Goal: Information Seeking & Learning: Learn about a topic

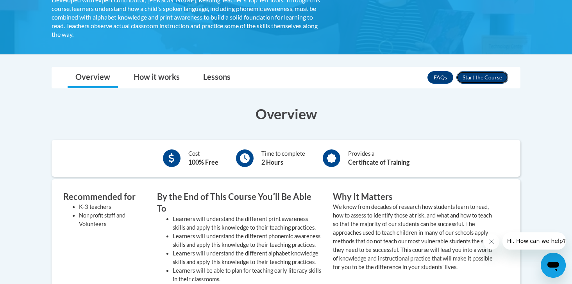
click at [493, 72] on button "Enroll" at bounding box center [483, 77] width 52 height 13
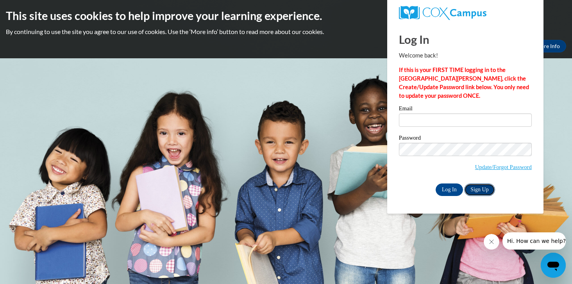
click at [481, 191] on link "Sign Up" at bounding box center [480, 189] width 30 height 13
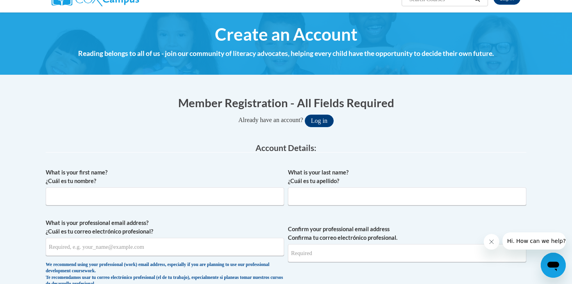
scroll to position [72, 0]
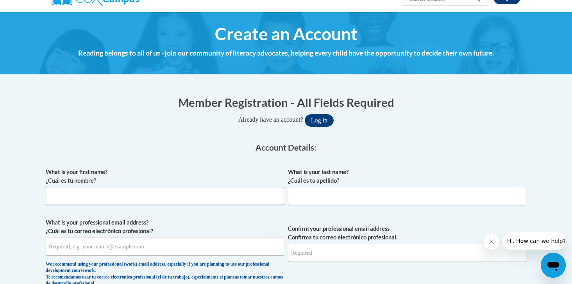
click at [124, 198] on input "What is your first name? ¿Cuál es tu nombre?" at bounding box center [165, 196] width 239 height 18
type input "Katelyn"
click at [318, 193] on input "What is your last name? ¿Cuál es tu apellido?" at bounding box center [407, 196] width 239 height 18
type input "Magwood"
click at [174, 251] on input "What is your professional email address? ¿Cuál es tu correo electrónico profesi…" at bounding box center [165, 246] width 239 height 18
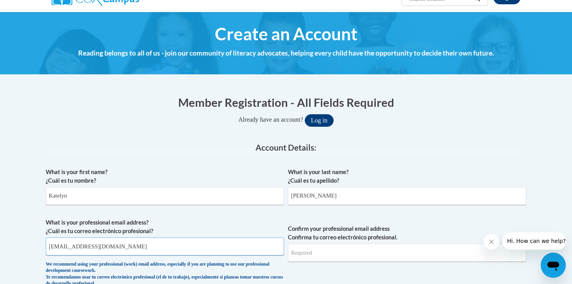
type input "Kmagwood@students.kennesaw.edu"
click at [332, 253] on input "Confirm your professional email address Confirma tu correo electrónico profesio…" at bounding box center [407, 253] width 239 height 18
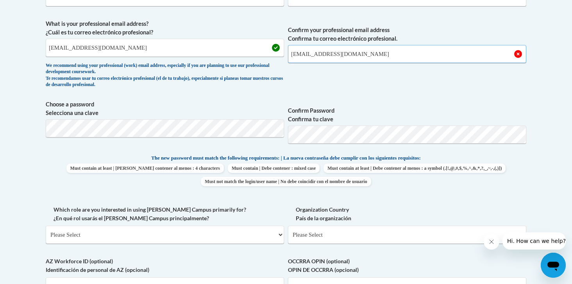
scroll to position [282, 0]
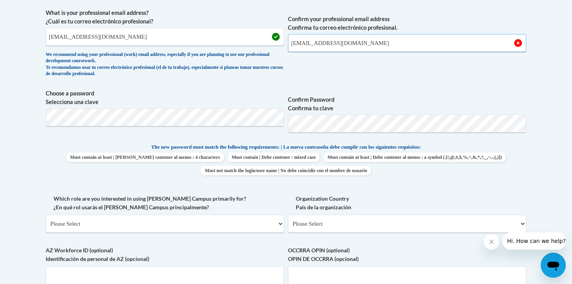
type input "Kmagwood@students.kennesaw.edu"
click at [524, 157] on span "Must contain at least | Debe contener al menos : 4 characters Must contain | De…" at bounding box center [286, 163] width 481 height 23
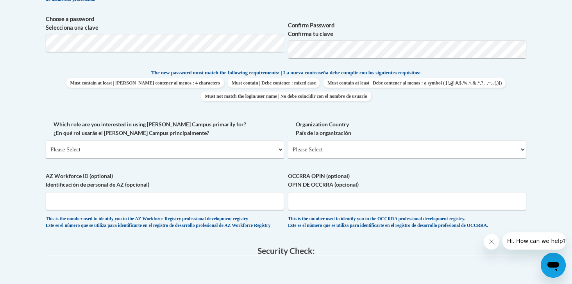
scroll to position [357, 0]
click at [188, 148] on select "Please Select College/University | Colegio/Universidad Community/Nonprofit Part…" at bounding box center [165, 149] width 239 height 18
select select "5a18ea06-2b54-4451-96f2-d152daf9eac5"
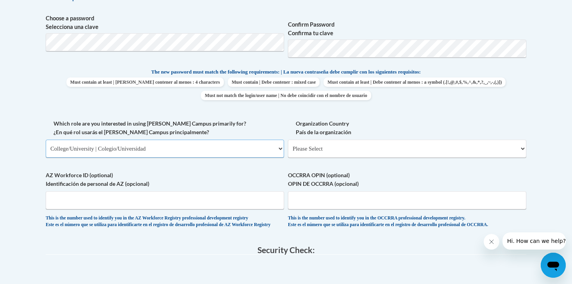
click at [46, 140] on select "Please Select College/University | Colegio/Universidad Community/Nonprofit Part…" at bounding box center [165, 149] width 239 height 18
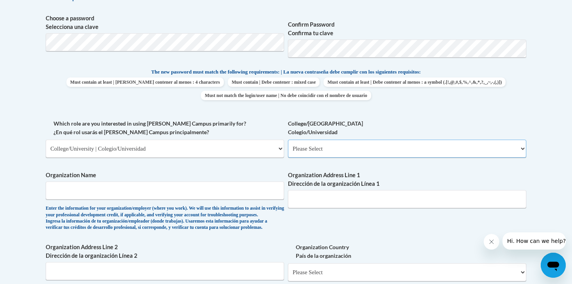
click at [381, 149] on select "Please Select College/University Staff | Empleado universitario College/Univers…" at bounding box center [407, 149] width 239 height 18
select select "99b32b07-cffc-426c-8bf6-0cd77760d84b"
click at [288, 140] on select "Please Select College/University Staff | Empleado universitario College/Univers…" at bounding box center [407, 149] width 239 height 18
click at [165, 196] on input "Organization Name" at bounding box center [165, 190] width 239 height 18
type input "Kennesaw State University"
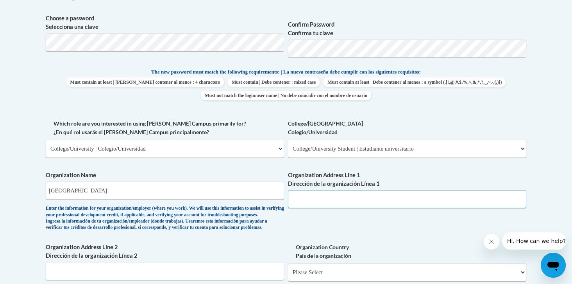
click at [359, 203] on input "Organization Address Line 1 Dirección de la organización Línea 1" at bounding box center [407, 199] width 239 height 18
click at [331, 195] on input "Organization Address Line 1 Dirección de la organización Línea 1" at bounding box center [407, 199] width 239 height 18
paste input "1000 Chastain Rd NW, Kennesaw, GA 30144"
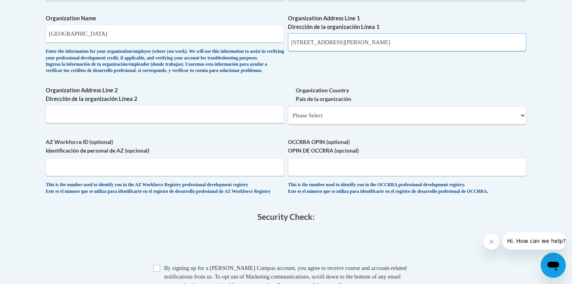
scroll to position [514, 0]
type input "1000 Chastain Rd NW, Kennesaw, GA 30144"
click at [371, 124] on select "Please Select United States | Estados Unidos Outside of the United States | Fue…" at bounding box center [407, 115] width 239 height 18
select select "ad49bcad-a171-4b2e-b99c-48b446064914"
click at [288, 118] on select "Please Select United States | Estados Unidos Outside of the United States | Fue…" at bounding box center [407, 115] width 239 height 18
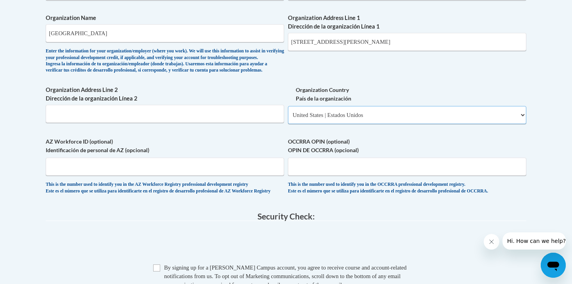
select select
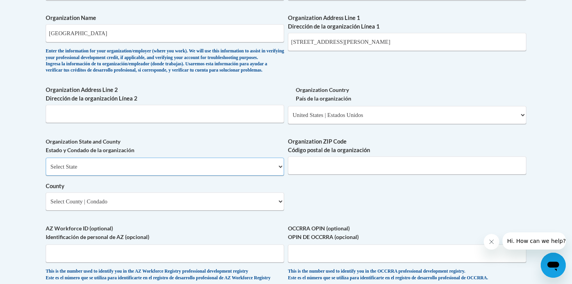
click at [237, 176] on select "Select State Alabama Alaska Arizona Arkansas California Colorado Connecticut De…" at bounding box center [165, 167] width 239 height 18
select select "Georgia"
click at [46, 170] on select "Select State Alabama Alaska Arizona Arkansas California Colorado Connecticut De…" at bounding box center [165, 167] width 239 height 18
click at [342, 174] on input "Organization ZIP Code Código postal de la organización" at bounding box center [407, 165] width 239 height 18
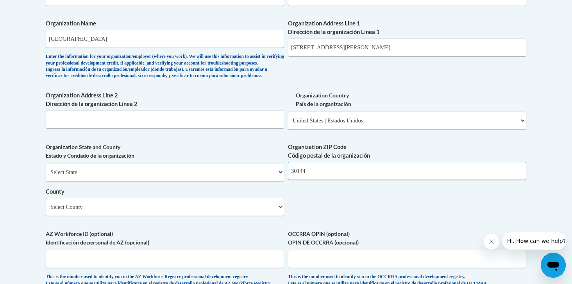
type input "30144"
click at [242, 216] on select "Select County Appling Atkinson Bacon Baker Baldwin Banks Barrow Bartow Ben Hill…" at bounding box center [165, 207] width 239 height 18
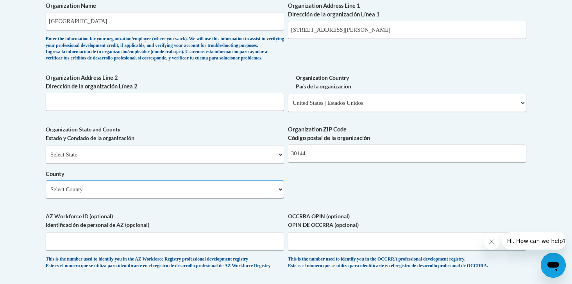
scroll to position [534, 0]
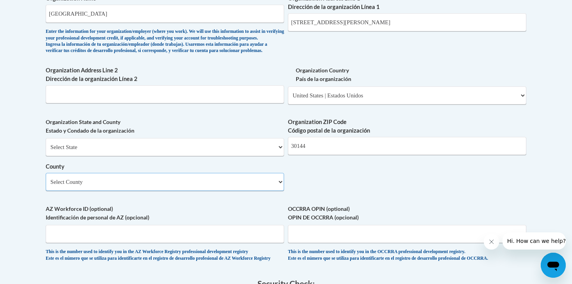
click at [264, 191] on select "Select County Appling Atkinson Bacon Baker Baldwin Banks Barrow Bartow Ben Hill…" at bounding box center [165, 182] width 239 height 18
select select "Cobb"
click at [46, 186] on select "Select County Appling Atkinson Bacon Baker Baldwin Banks Barrow Bartow Ben Hill…" at bounding box center [165, 182] width 239 height 18
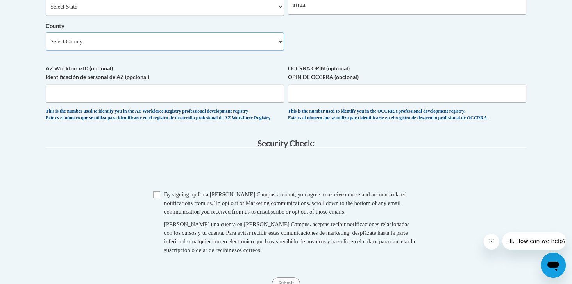
scroll to position [678, 0]
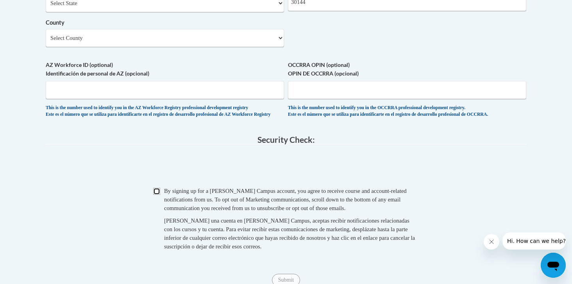
click at [156, 195] on input "Checkbox" at bounding box center [156, 191] width 7 height 7
checkbox input "true"
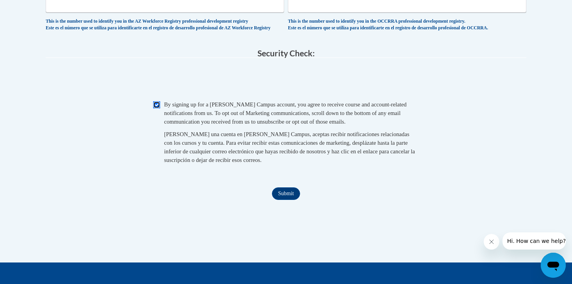
scroll to position [767, 0]
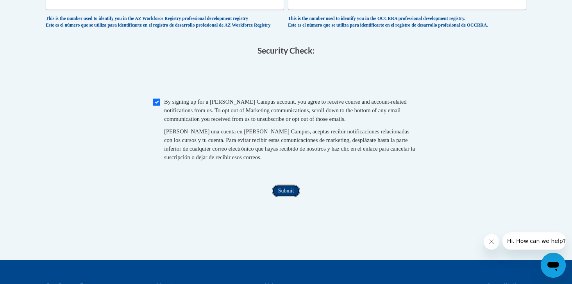
click at [292, 197] on input "Submit" at bounding box center [286, 191] width 28 height 13
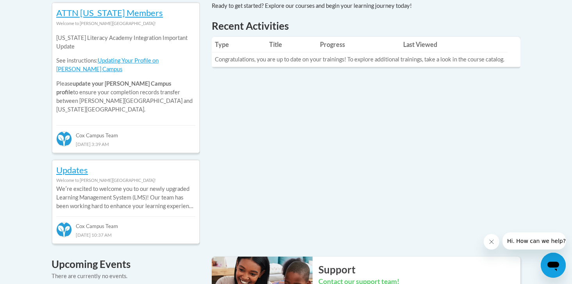
scroll to position [374, 0]
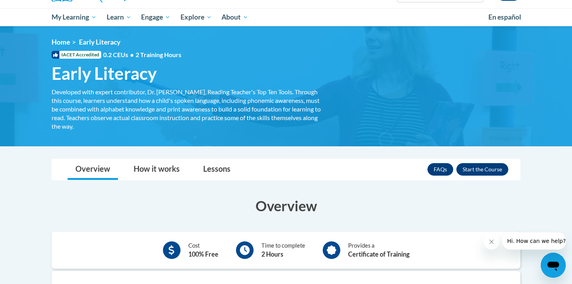
scroll to position [79, 0]
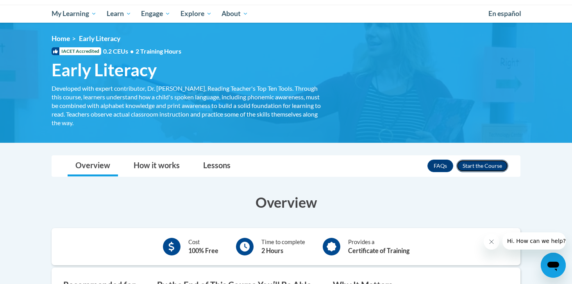
click at [481, 162] on button "Enroll" at bounding box center [483, 166] width 52 height 13
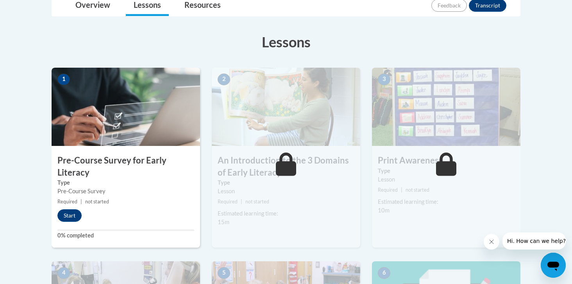
scroll to position [197, 0]
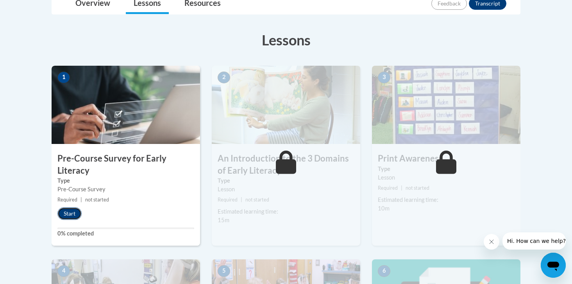
click at [72, 216] on button "Start" at bounding box center [69, 213] width 24 height 13
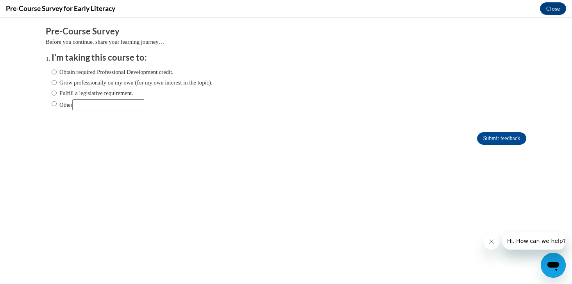
scroll to position [0, 0]
click at [57, 104] on label "Other" at bounding box center [98, 104] width 93 height 11
click at [57, 104] on input "Other" at bounding box center [54, 103] width 5 height 9
radio input "true"
click at [52, 72] on input "Obtain required Professional Development credit." at bounding box center [54, 72] width 5 height 9
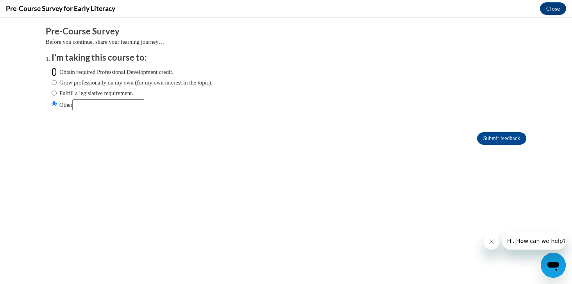
radio input "true"
click at [55, 80] on input "Grow professionally on my own (for my own interest in the topic)." at bounding box center [54, 82] width 5 height 9
radio input "true"
click at [53, 73] on input "Obtain required Professional Development credit." at bounding box center [54, 72] width 5 height 9
radio input "true"
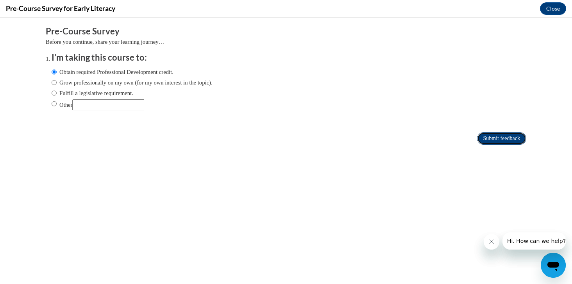
click at [501, 134] on input "Submit feedback" at bounding box center [501, 138] width 49 height 13
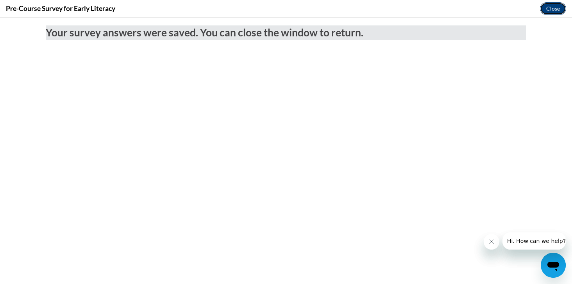
click at [557, 9] on button "Close" at bounding box center [553, 8] width 26 height 13
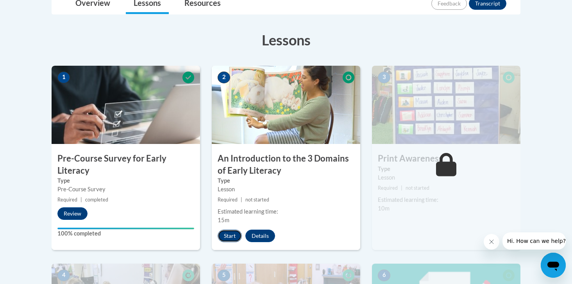
click at [231, 238] on button "Start" at bounding box center [230, 236] width 24 height 13
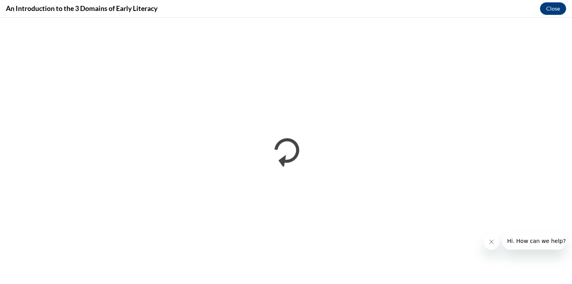
click at [492, 244] on icon "Close message from company" at bounding box center [492, 242] width 6 height 6
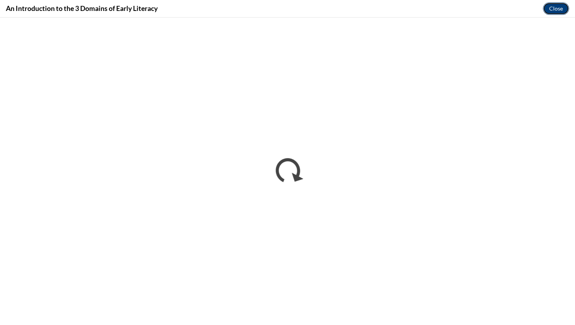
click at [557, 4] on button "Close" at bounding box center [556, 8] width 26 height 13
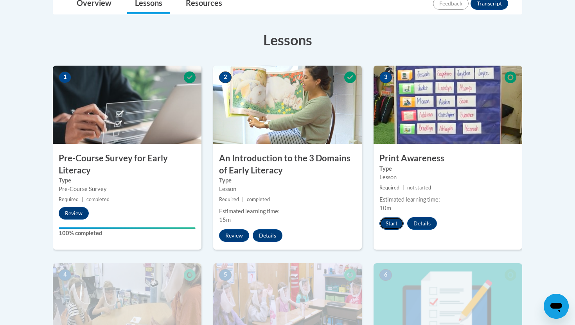
click at [400, 224] on button "Start" at bounding box center [391, 223] width 24 height 13
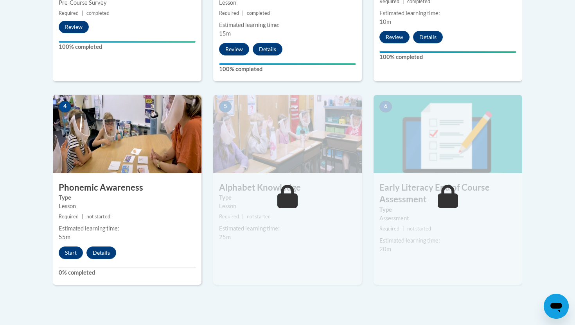
scroll to position [382, 0]
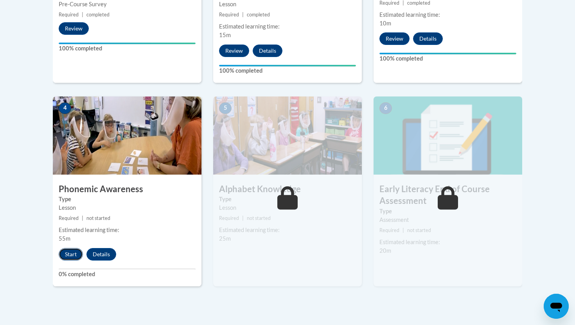
click at [74, 257] on button "Start" at bounding box center [71, 254] width 24 height 13
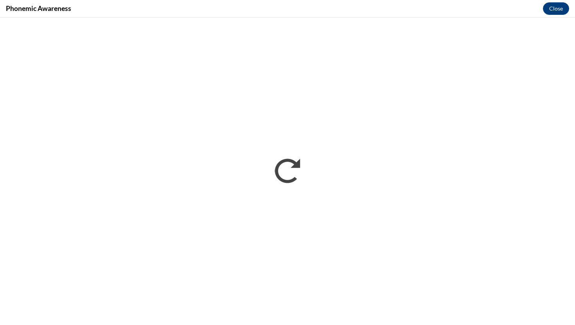
scroll to position [0, 0]
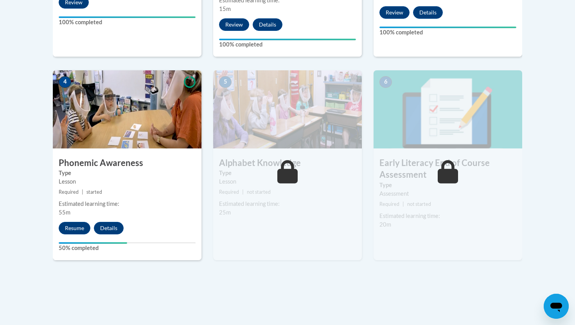
scroll to position [407, 0]
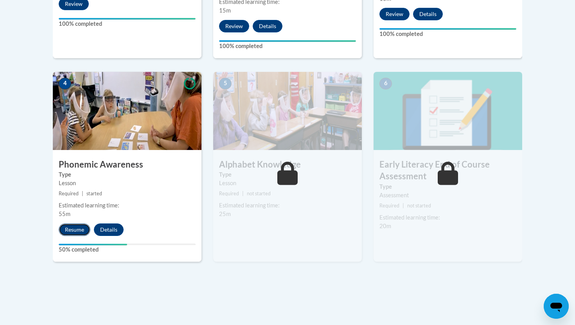
click at [77, 231] on button "Resume" at bounding box center [75, 230] width 32 height 13
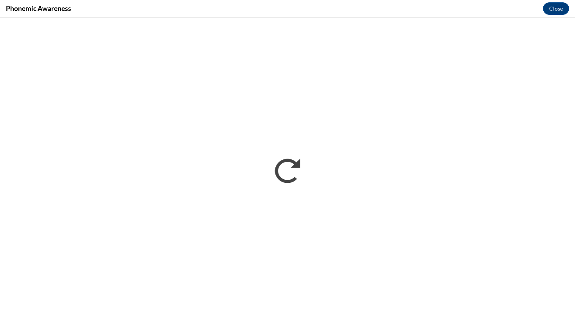
scroll to position [0, 0]
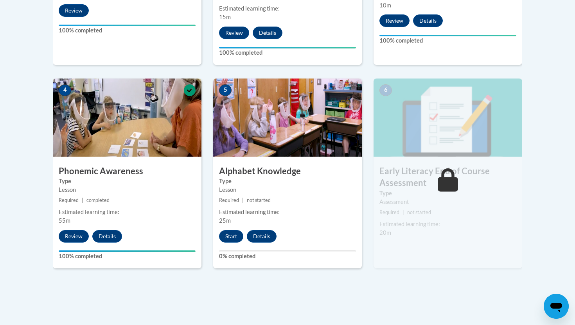
scroll to position [398, 0]
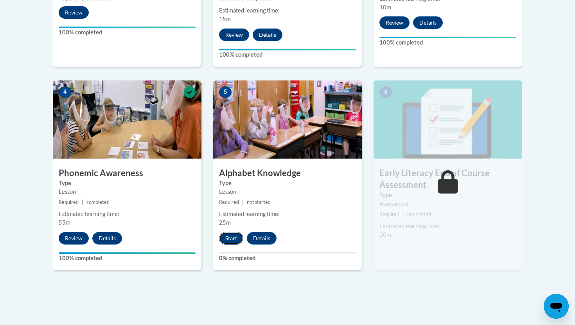
click at [230, 241] on button "Start" at bounding box center [231, 238] width 24 height 13
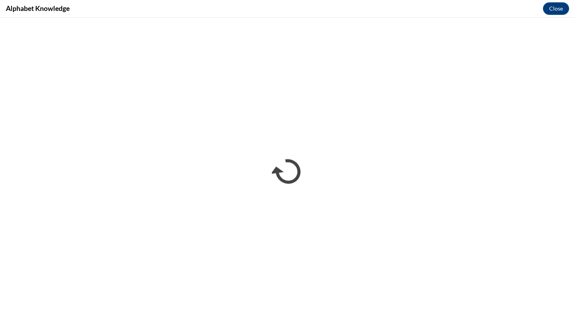
scroll to position [0, 0]
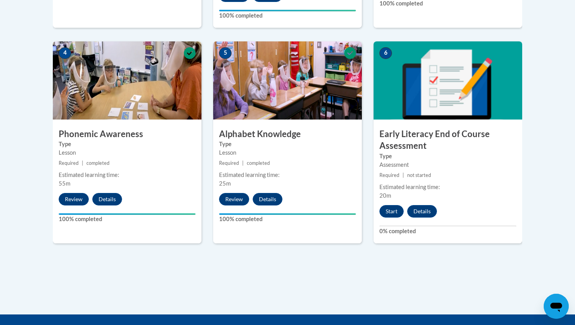
scroll to position [442, 0]
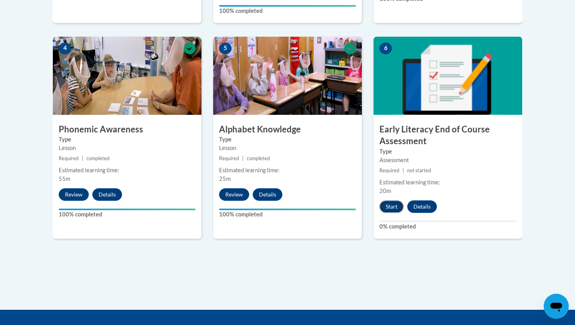
click at [393, 208] on button "Start" at bounding box center [391, 207] width 24 height 13
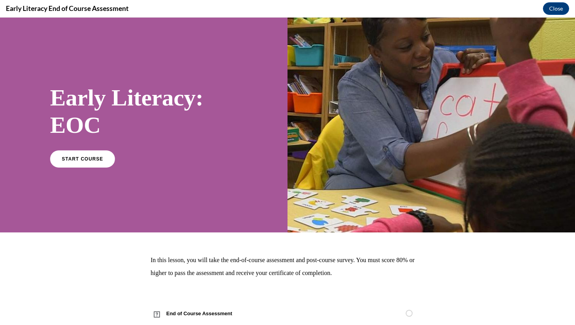
scroll to position [21, 0]
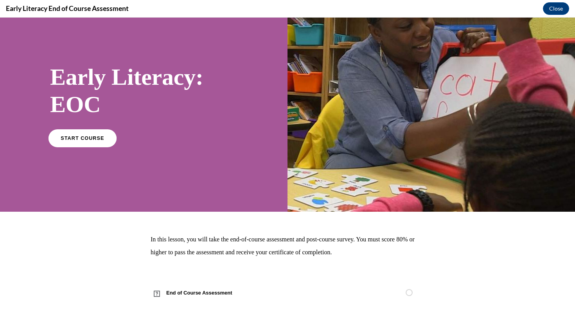
click at [95, 141] on link "START COURSE" at bounding box center [82, 138] width 68 height 18
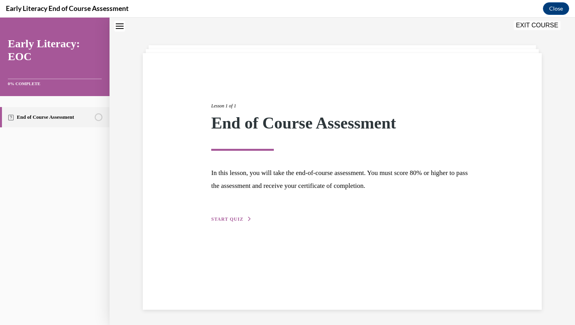
scroll to position [25, 0]
click at [243, 217] on button "START QUIZ" at bounding box center [231, 218] width 41 height 7
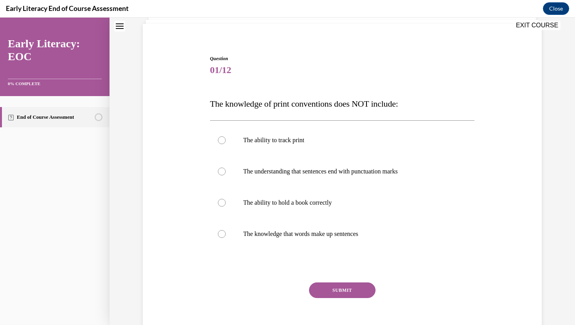
scroll to position [58, 0]
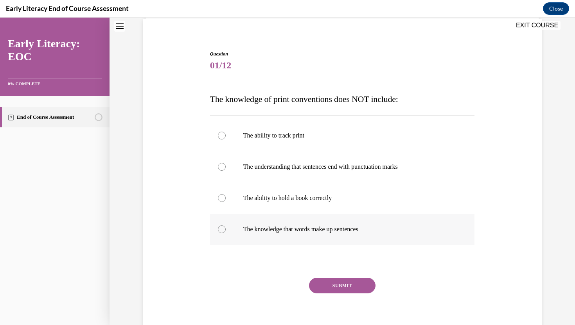
click at [352, 231] on p "The knowledge that words make up sentences" at bounding box center [349, 230] width 212 height 8
click at [350, 287] on button "SUBMIT" at bounding box center [342, 286] width 66 height 16
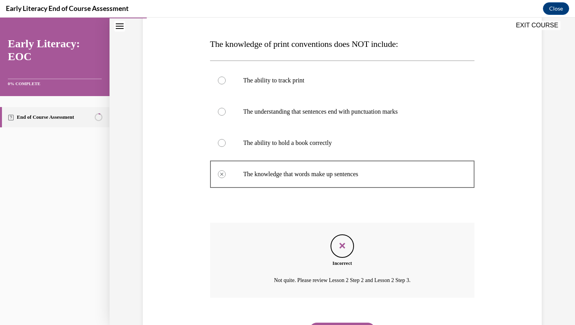
scroll to position [105, 0]
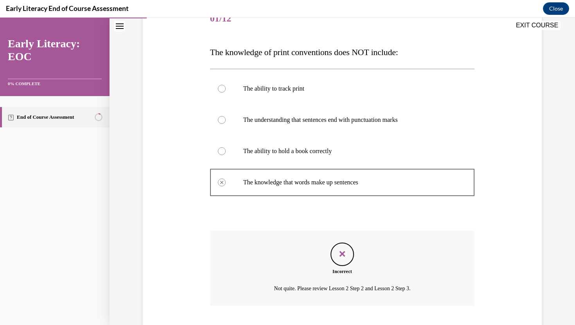
click at [299, 169] on div at bounding box center [342, 182] width 265 height 35
click at [290, 152] on p "The ability to hold a book correctly" at bounding box center [349, 151] width 212 height 8
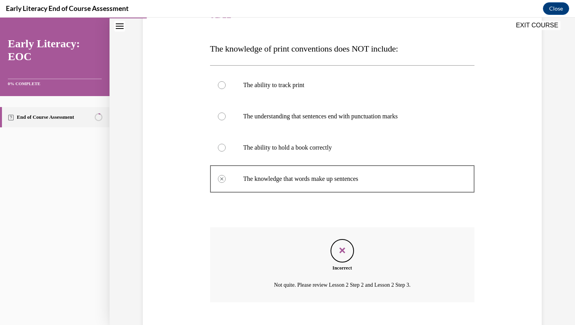
scroll to position [100, 0]
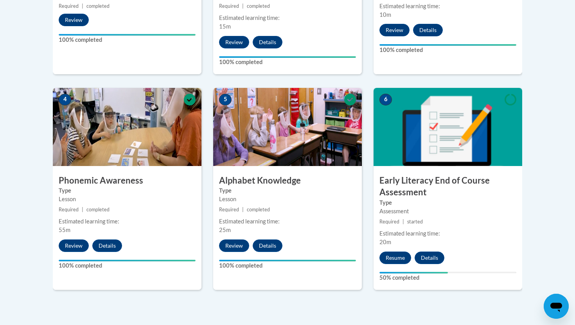
scroll to position [391, 0]
click at [402, 258] on button "Resume" at bounding box center [395, 258] width 32 height 13
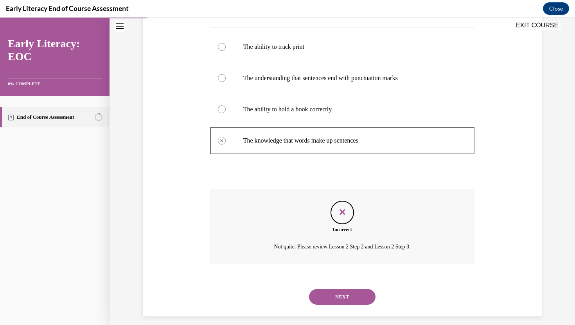
scroll to position [154, 0]
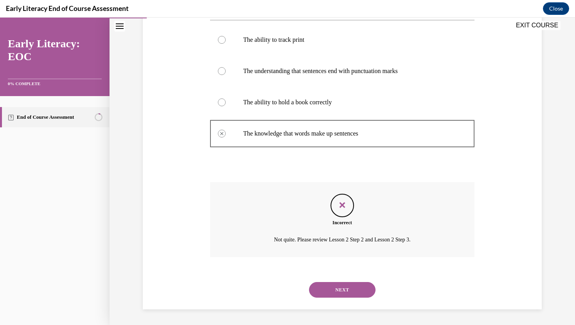
click at [357, 292] on button "NEXT" at bounding box center [342, 290] width 66 height 16
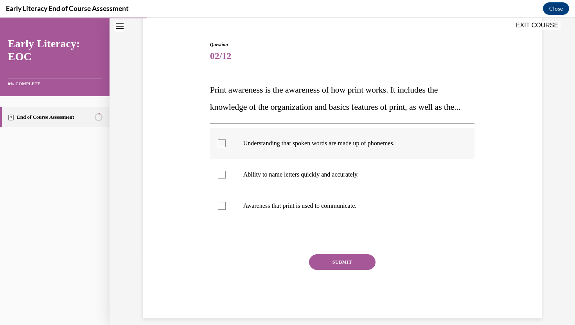
scroll to position [65, 0]
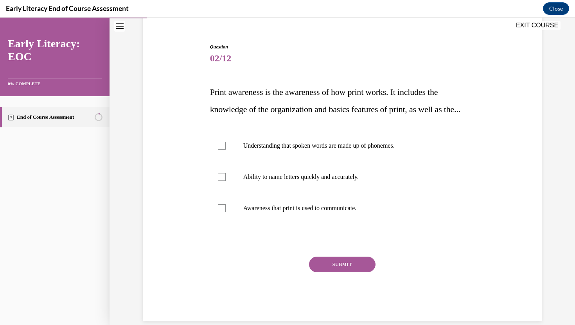
click at [123, 28] on icon "Close navigation menu" at bounding box center [120, 25] width 8 height 5
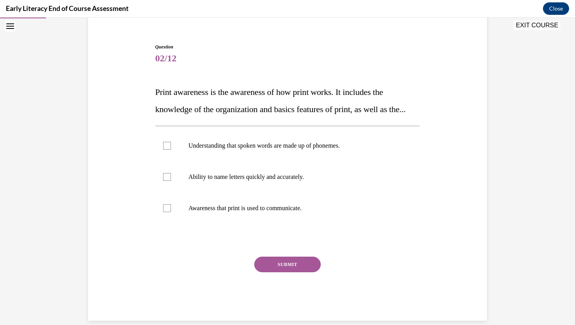
click at [14, 28] on icon "Open navigation menu" at bounding box center [10, 25] width 8 height 5
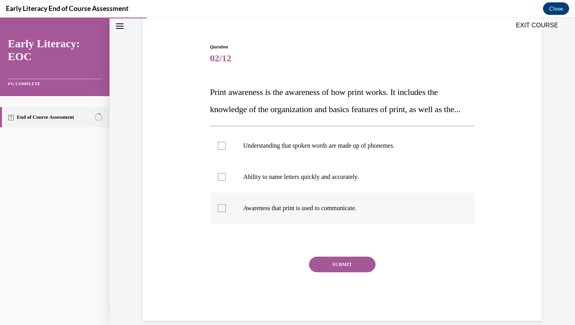
click at [329, 212] on p "Awareness that print is used to communicate." at bounding box center [349, 209] width 212 height 8
click at [359, 273] on button "SUBMIT" at bounding box center [342, 265] width 66 height 16
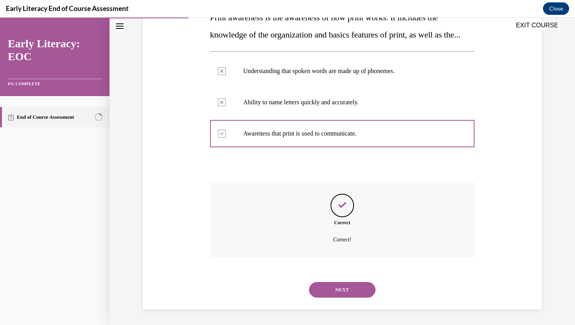
scroll to position [157, 0]
click at [355, 292] on button "NEXT" at bounding box center [342, 290] width 66 height 16
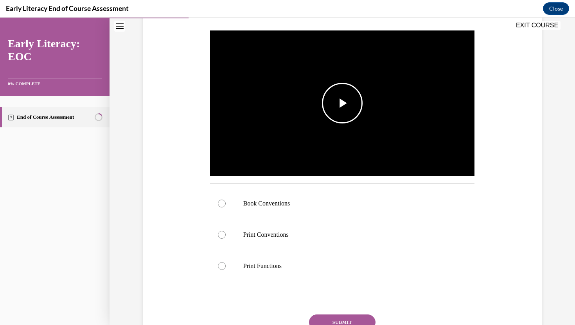
scroll to position [148, 0]
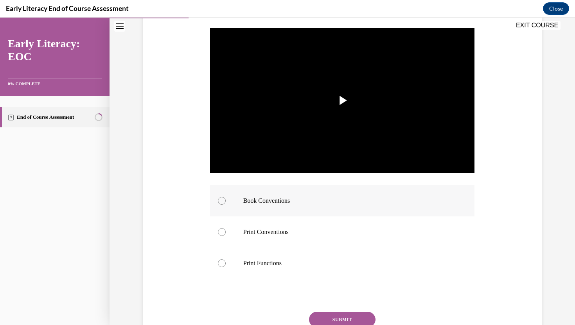
click at [223, 201] on div at bounding box center [222, 201] width 8 height 8
click at [359, 319] on button "SUBMIT" at bounding box center [342, 320] width 66 height 16
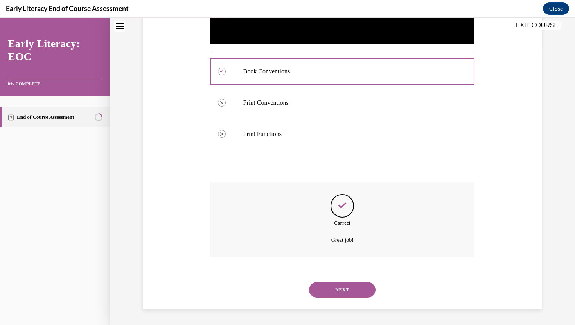
scroll to position [277, 0]
click at [356, 290] on button "NEXT" at bounding box center [342, 290] width 66 height 16
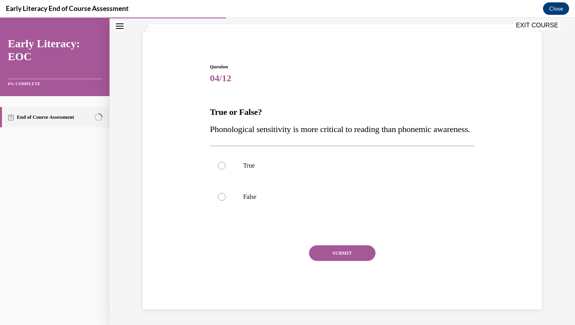
scroll to position [63, 0]
click at [314, 202] on div at bounding box center [342, 196] width 265 height 31
click at [333, 250] on button "SUBMIT" at bounding box center [342, 254] width 66 height 16
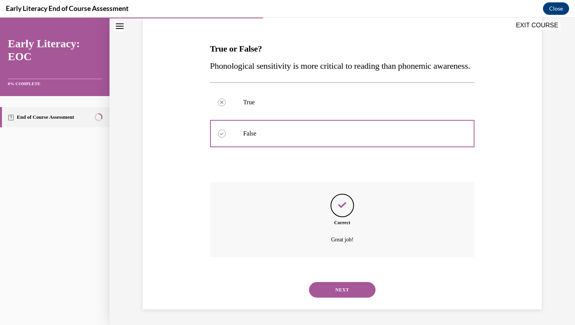
scroll to position [126, 0]
click at [336, 291] on button "NEXT" at bounding box center [342, 290] width 66 height 16
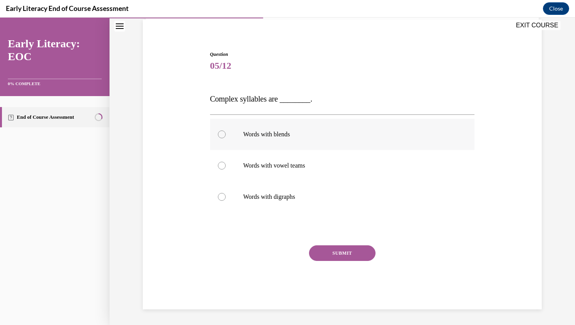
click at [302, 133] on p "Words with blends" at bounding box center [349, 135] width 212 height 8
click at [351, 252] on button "SUBMIT" at bounding box center [342, 254] width 66 height 16
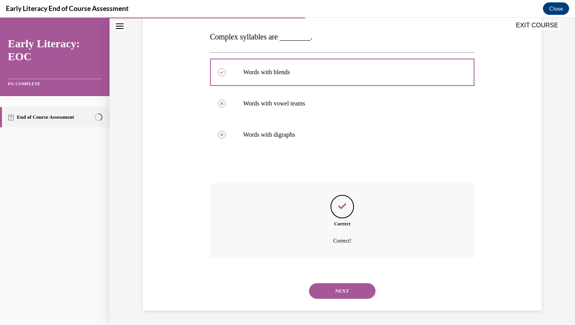
scroll to position [121, 0]
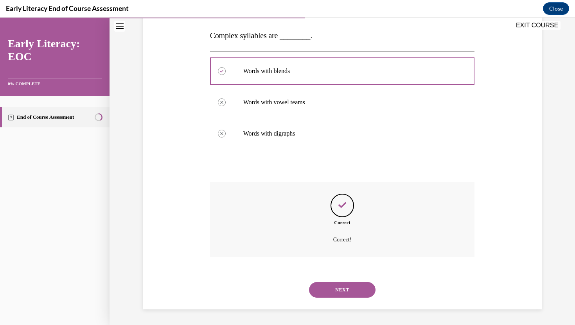
click at [347, 293] on button "NEXT" at bounding box center [342, 290] width 66 height 16
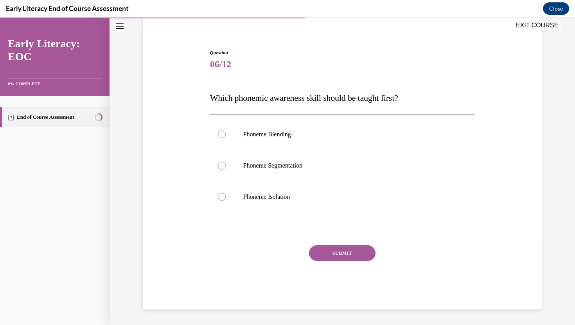
scroll to position [59, 0]
click at [324, 190] on div at bounding box center [342, 196] width 265 height 31
click at [345, 252] on button "SUBMIT" at bounding box center [342, 254] width 66 height 16
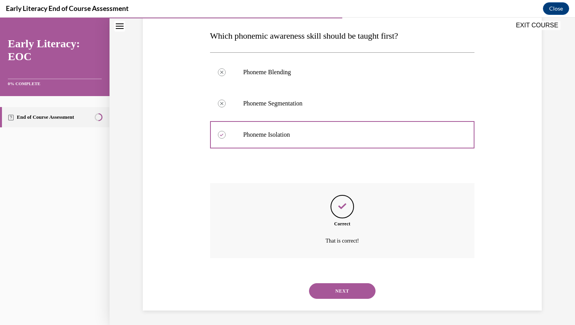
scroll to position [123, 0]
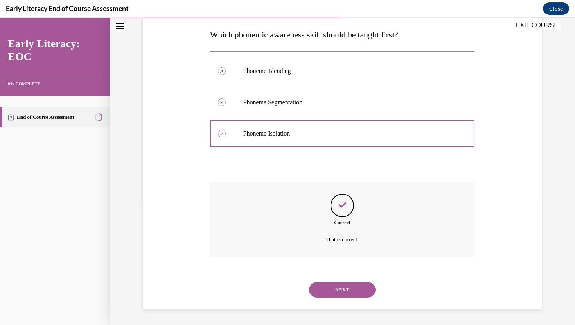
click at [357, 288] on button "NEXT" at bounding box center [342, 290] width 66 height 16
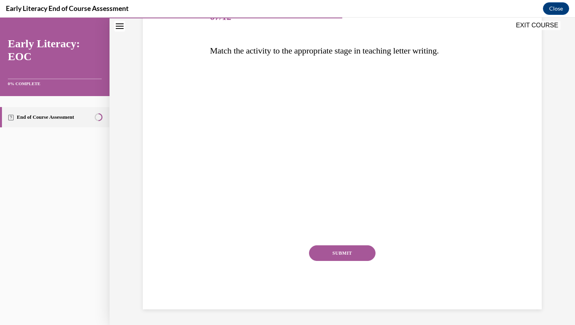
scroll to position [87, 0]
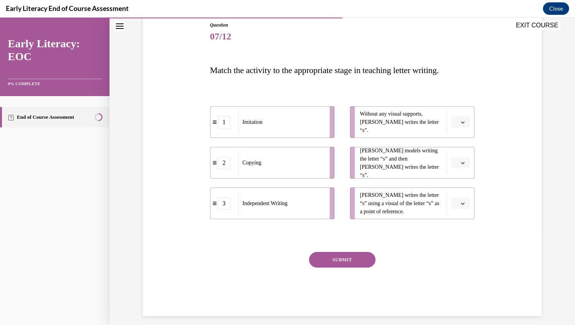
click at [461, 205] on icon "button" at bounding box center [463, 204] width 4 height 4
click at [483, 177] on div "Question 07/12 Match the activity to the appropriate stage in teaching letter w…" at bounding box center [342, 157] width 403 height 318
click at [459, 164] on button "button" at bounding box center [460, 163] width 19 height 12
click at [458, 196] on span "1" at bounding box center [457, 196] width 3 height 6
click at [461, 204] on icon "button" at bounding box center [463, 204] width 4 height 4
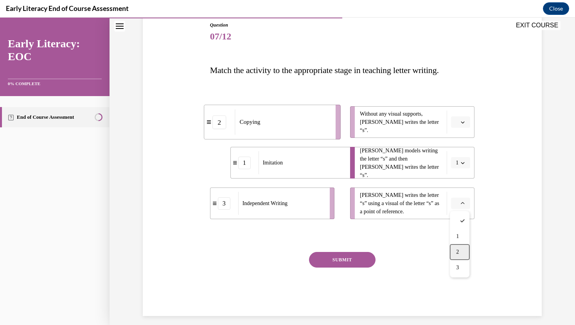
click at [460, 249] on div "2" at bounding box center [460, 252] width 20 height 16
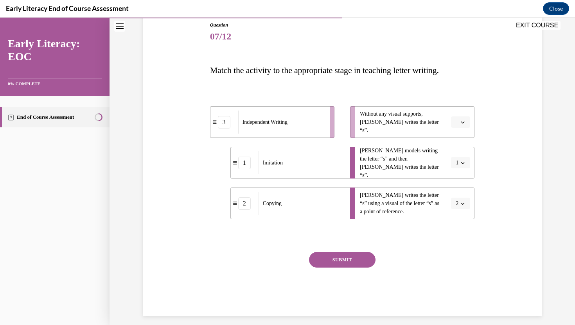
click at [461, 123] on icon "button" at bounding box center [463, 122] width 4 height 4
click at [458, 190] on div "3" at bounding box center [460, 187] width 20 height 16
click at [342, 259] on button "SUBMIT" at bounding box center [342, 260] width 66 height 16
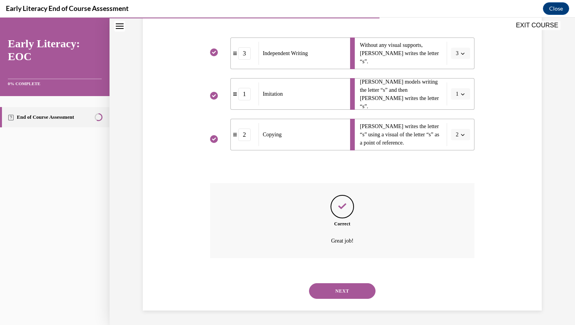
scroll to position [157, 0]
click at [348, 286] on button "NEXT" at bounding box center [342, 290] width 66 height 16
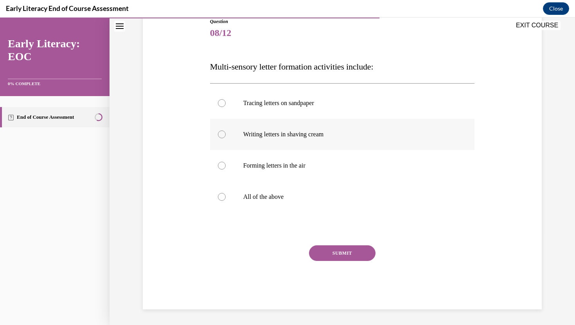
scroll to position [91, 0]
click at [270, 199] on p "All of the above" at bounding box center [349, 197] width 212 height 8
click at [362, 259] on button "SUBMIT" at bounding box center [342, 254] width 66 height 16
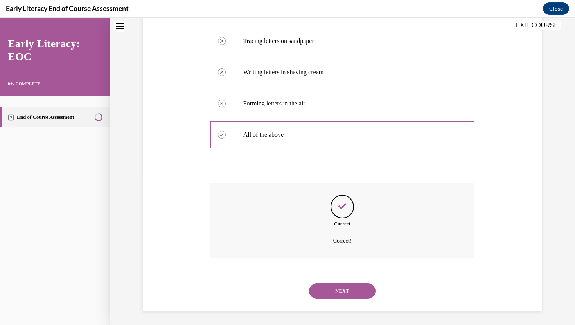
scroll to position [154, 0]
click at [350, 294] on button "NEXT" at bounding box center [342, 290] width 66 height 16
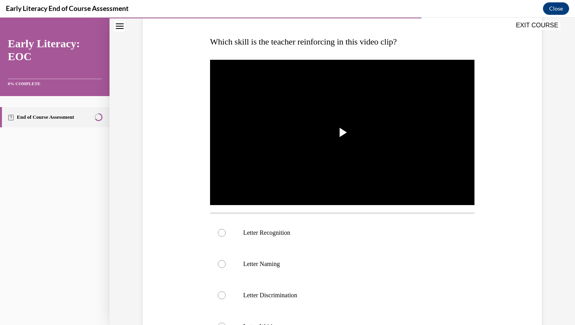
scroll to position [116, 0]
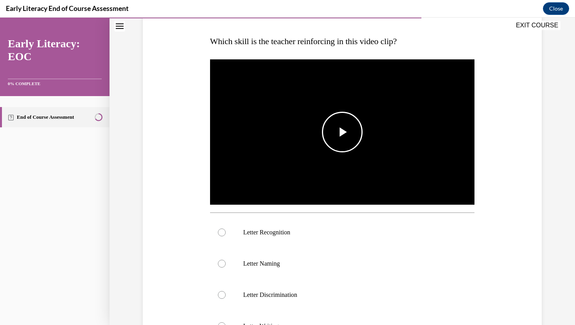
click at [377, 142] on img "Video player" at bounding box center [342, 132] width 265 height 149
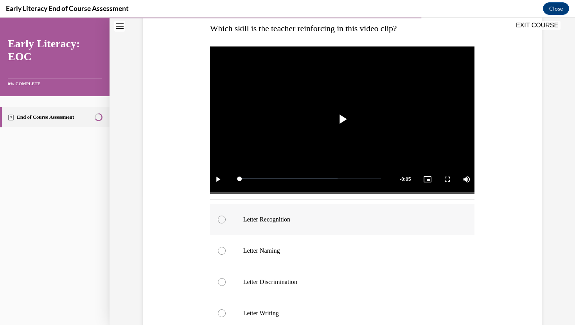
scroll to position [130, 0]
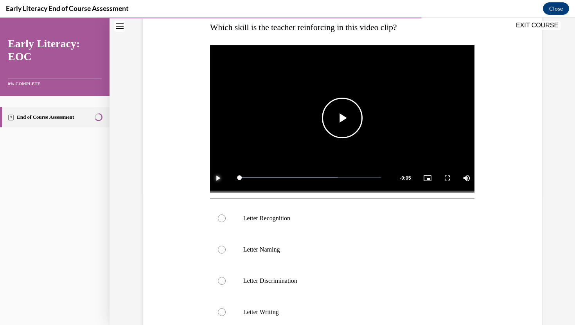
click at [219, 178] on span "Video player" at bounding box center [218, 178] width 16 height 0
click at [364, 129] on video "Video player" at bounding box center [342, 118] width 265 height 149
click at [291, 217] on p "Letter Recognition" at bounding box center [349, 219] width 212 height 8
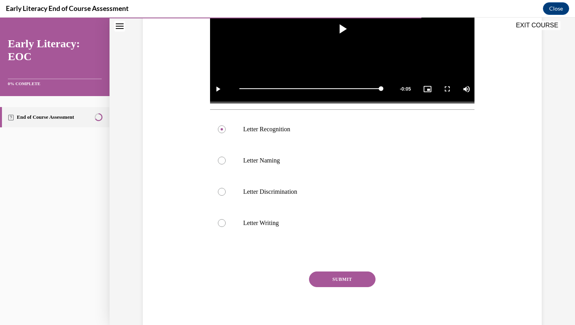
click at [353, 278] on button "SUBMIT" at bounding box center [342, 280] width 66 height 16
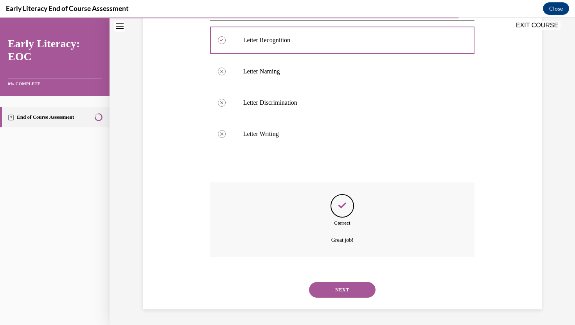
scroll to position [309, 0]
click at [362, 292] on button "NEXT" at bounding box center [342, 290] width 66 height 16
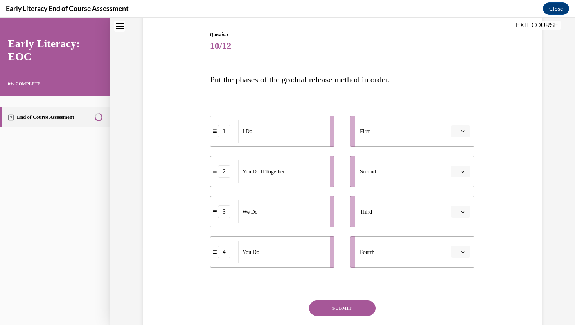
scroll to position [81, 0]
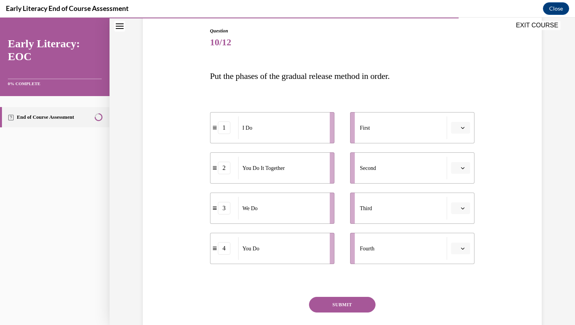
click at [463, 132] on button "button" at bounding box center [460, 128] width 19 height 12
click at [461, 160] on div "1" at bounding box center [460, 161] width 20 height 16
click at [464, 209] on icon "button" at bounding box center [463, 208] width 4 height 4
click at [458, 258] on span "2" at bounding box center [457, 257] width 3 height 6
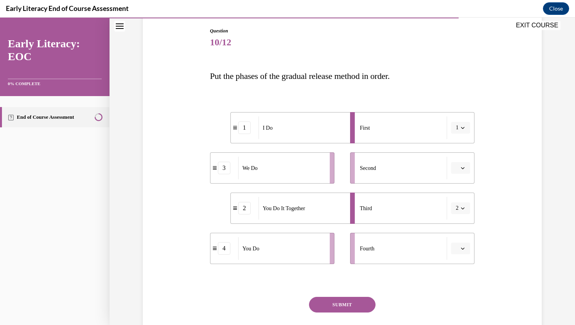
click at [461, 209] on icon "button" at bounding box center [463, 208] width 4 height 4
click at [476, 181] on div "Question 10/12 Put the phases of the gradual release method in order. 1 I Do 3 …" at bounding box center [342, 182] width 403 height 357
click at [461, 170] on span "button" at bounding box center [462, 167] width 5 height 5
click at [460, 215] on div "2" at bounding box center [460, 217] width 20 height 16
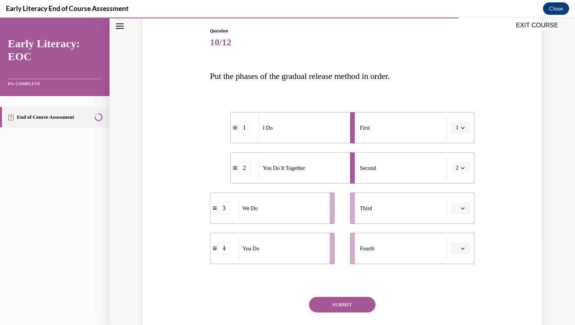
click at [462, 210] on icon "button" at bounding box center [463, 208] width 4 height 4
click at [461, 254] on div "2" at bounding box center [460, 257] width 20 height 16
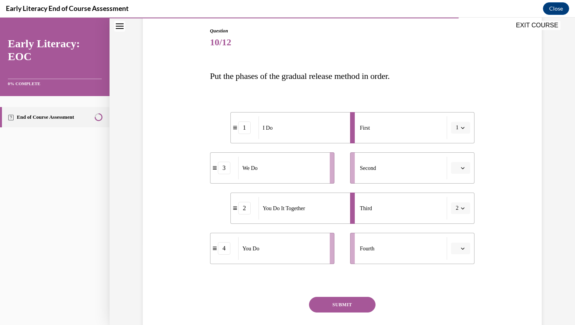
click at [462, 209] on icon "button" at bounding box center [463, 209] width 4 height 2
click at [466, 274] on div "3" at bounding box center [458, 273] width 20 height 16
click at [460, 248] on span "button" at bounding box center [462, 248] width 5 height 5
click at [461, 229] on div "4" at bounding box center [460, 231] width 20 height 16
click at [461, 168] on icon "button" at bounding box center [463, 168] width 4 height 4
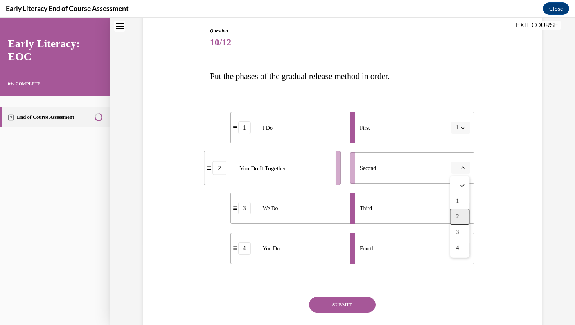
click at [460, 216] on div "2" at bounding box center [460, 217] width 20 height 16
click at [457, 169] on span "2" at bounding box center [457, 168] width 3 height 8
click at [392, 205] on div "Third" at bounding box center [403, 208] width 87 height 23
click at [456, 210] on span "3" at bounding box center [457, 209] width 3 height 8
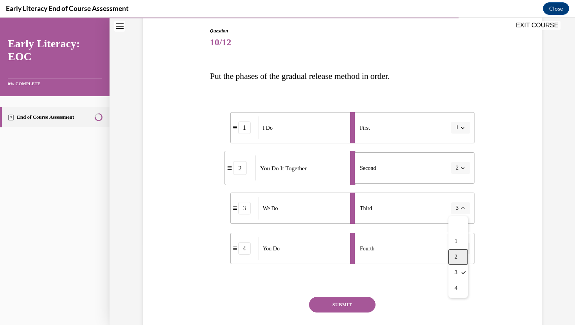
click at [456, 258] on span "2" at bounding box center [455, 257] width 3 height 6
click at [227, 172] on div "3" at bounding box center [224, 168] width 13 height 13
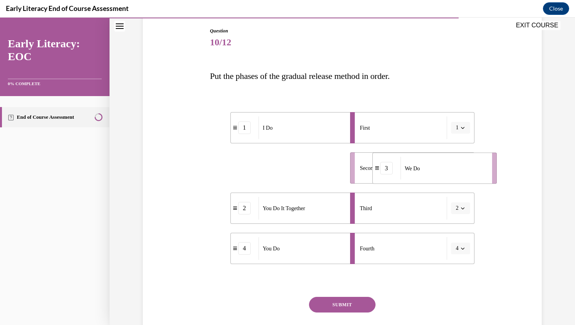
drag, startPoint x: 223, startPoint y: 169, endPoint x: 385, endPoint y: 168, distance: 162.3
click at [385, 168] on div "3" at bounding box center [386, 168] width 13 height 13
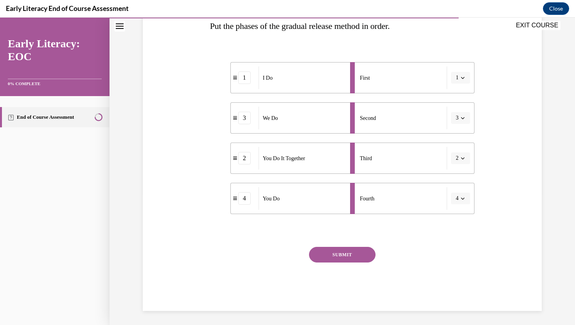
scroll to position [133, 0]
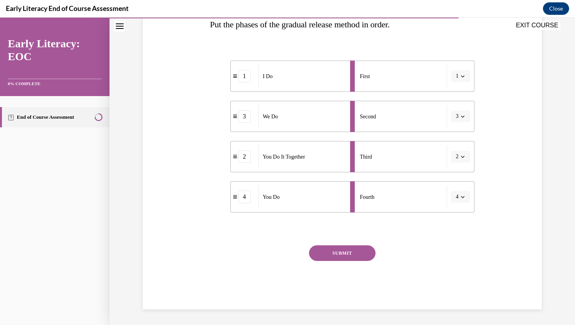
click at [355, 255] on button "SUBMIT" at bounding box center [342, 254] width 66 height 16
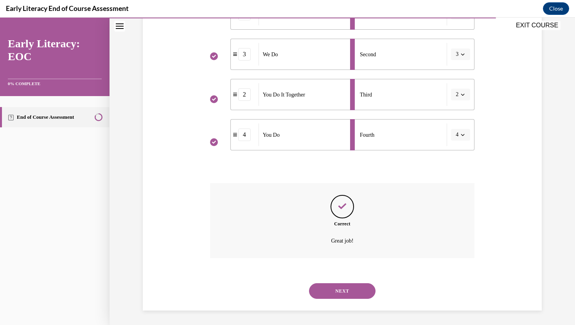
scroll to position [196, 0]
click at [359, 291] on button "NEXT" at bounding box center [342, 290] width 66 height 16
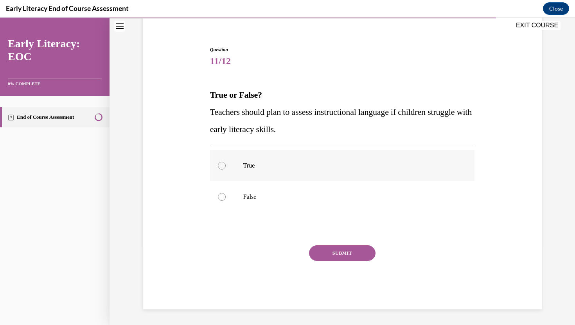
click at [318, 174] on div at bounding box center [342, 165] width 265 height 31
click at [347, 255] on button "SUBMIT" at bounding box center [342, 254] width 66 height 16
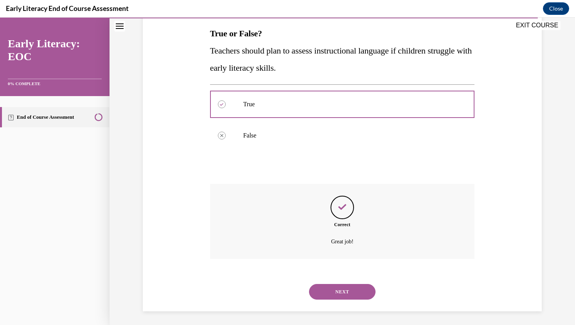
scroll to position [126, 0]
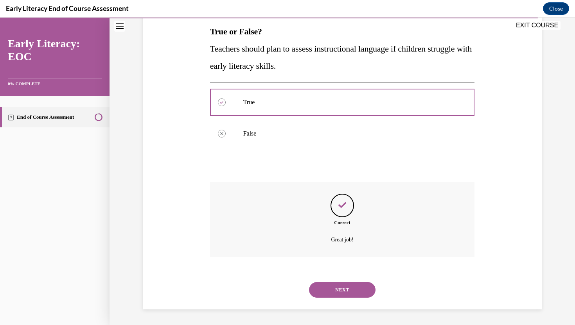
click at [348, 290] on button "NEXT" at bounding box center [342, 290] width 66 height 16
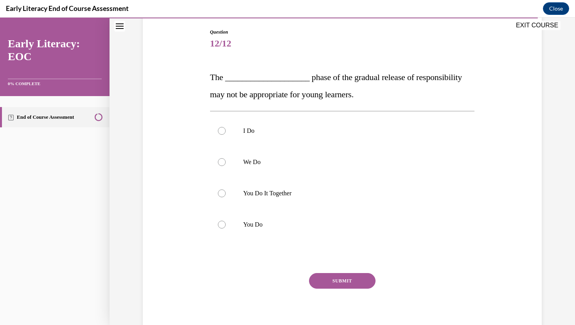
scroll to position [81, 0]
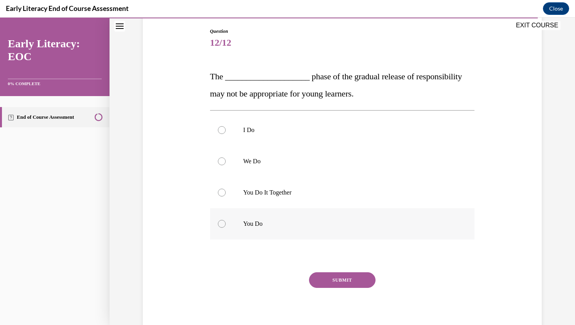
click at [226, 223] on div at bounding box center [342, 223] width 265 height 31
click at [332, 280] on button "SUBMIT" at bounding box center [342, 281] width 66 height 16
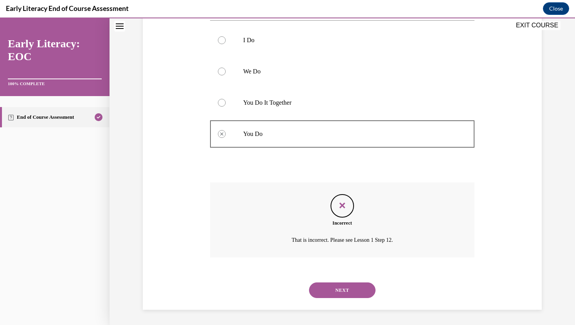
scroll to position [171, 0]
click at [348, 291] on button "NEXT" at bounding box center [342, 290] width 66 height 16
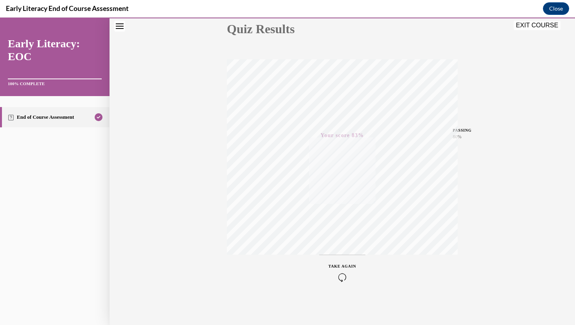
click at [339, 280] on icon "button" at bounding box center [342, 277] width 28 height 9
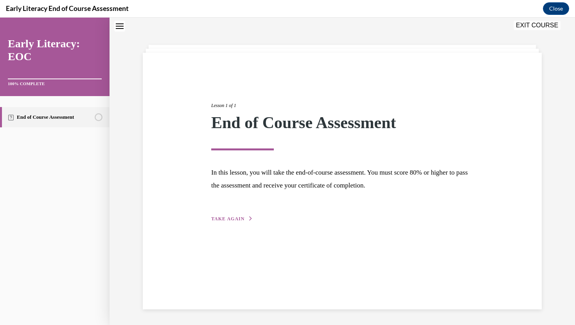
scroll to position [25, 0]
click at [230, 220] on span "TAKE AGAIN" at bounding box center [227, 218] width 33 height 5
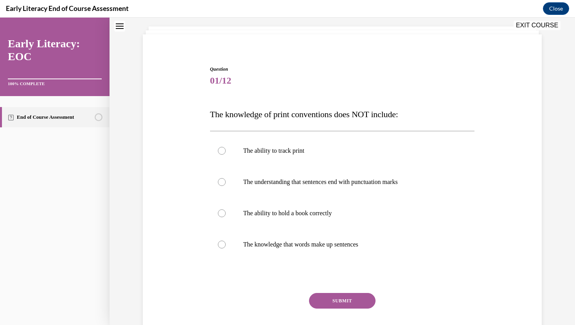
scroll to position [44, 0]
click at [328, 212] on p "The ability to hold a book correctly" at bounding box center [349, 213] width 212 height 8
click at [345, 302] on button "SUBMIT" at bounding box center [342, 300] width 66 height 16
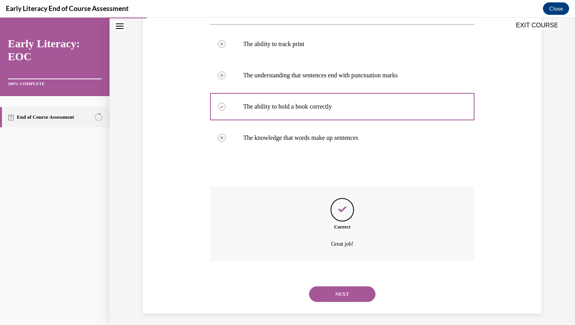
scroll to position [154, 0]
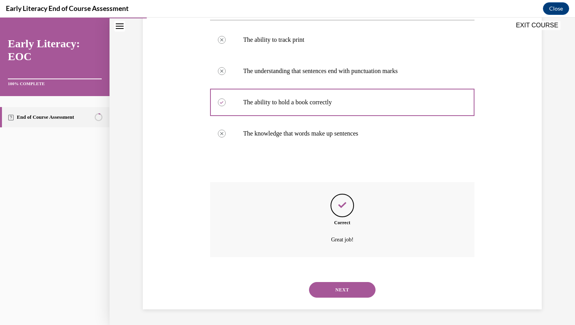
click at [347, 291] on button "NEXT" at bounding box center [342, 290] width 66 height 16
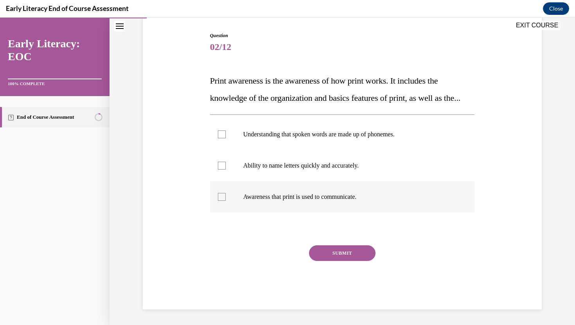
click at [368, 200] on p "Awareness that print is used to communicate." at bounding box center [349, 197] width 212 height 8
click at [349, 256] on button "SUBMIT" at bounding box center [342, 254] width 66 height 16
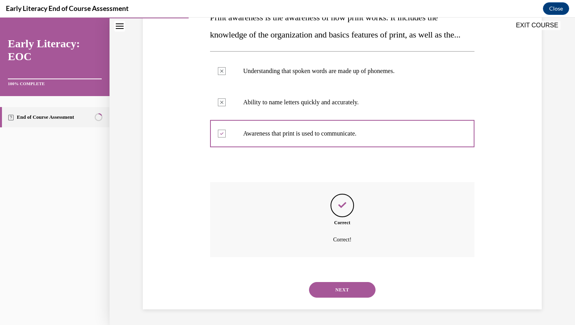
scroll to position [157, 0]
click at [344, 284] on button "NEXT" at bounding box center [342, 290] width 66 height 16
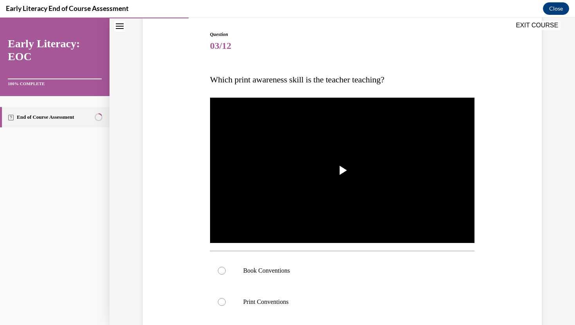
scroll to position [78, 0]
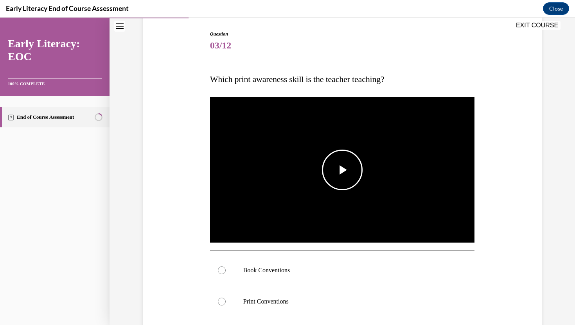
click at [366, 166] on img "Video player" at bounding box center [342, 170] width 265 height 149
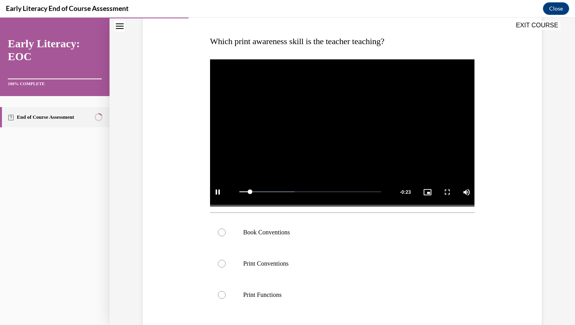
scroll to position [117, 0]
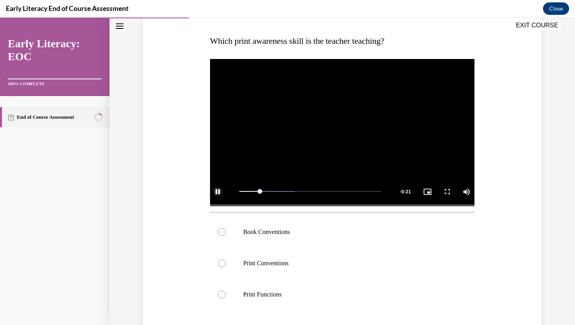
click at [216, 192] on span "Video player" at bounding box center [218, 192] width 16 height 0
click at [226, 235] on div at bounding box center [342, 232] width 265 height 31
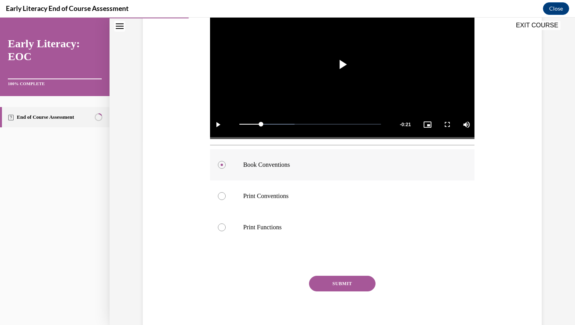
scroll to position [204, 0]
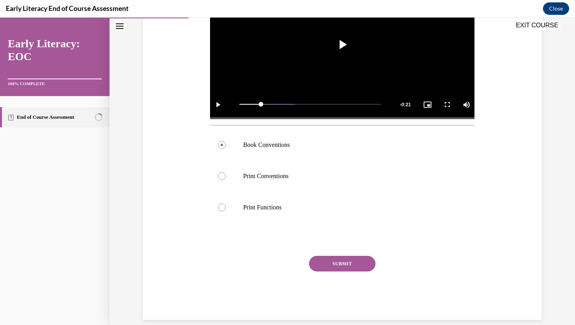
click at [334, 266] on button "SUBMIT" at bounding box center [342, 264] width 66 height 16
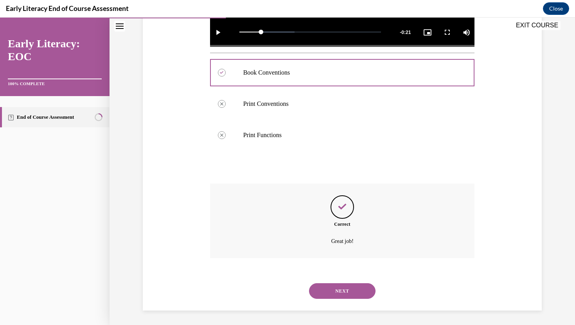
scroll to position [277, 0]
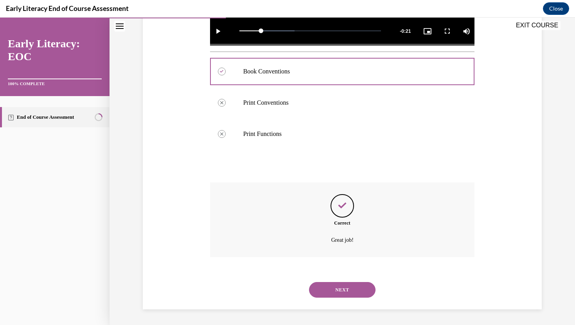
click at [346, 293] on button "NEXT" at bounding box center [342, 290] width 66 height 16
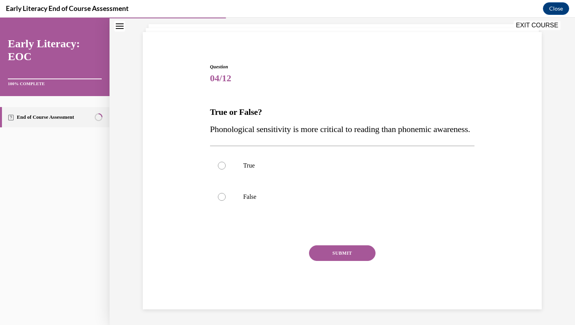
scroll to position [63, 0]
click at [222, 167] on div at bounding box center [222, 166] width 8 height 8
click at [217, 199] on div at bounding box center [342, 196] width 265 height 31
click at [329, 250] on button "SUBMIT" at bounding box center [342, 254] width 66 height 16
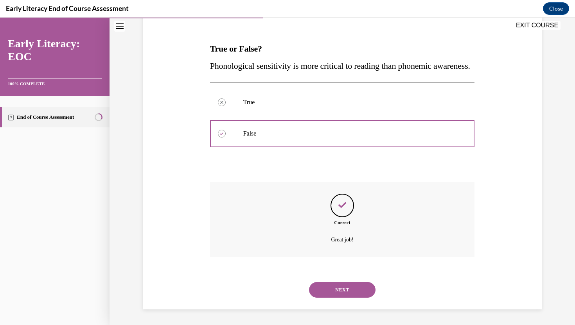
click at [347, 288] on button "NEXT" at bounding box center [342, 290] width 66 height 16
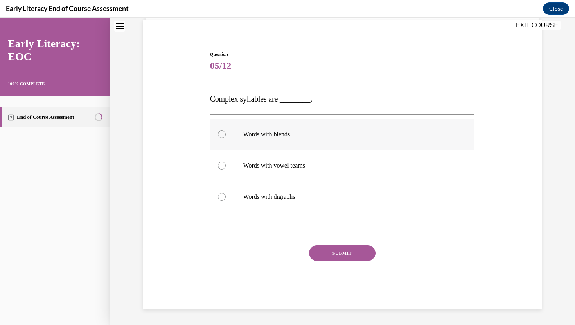
click at [339, 136] on p "Words with blends" at bounding box center [349, 135] width 212 height 8
click at [340, 257] on button "SUBMIT" at bounding box center [342, 254] width 66 height 16
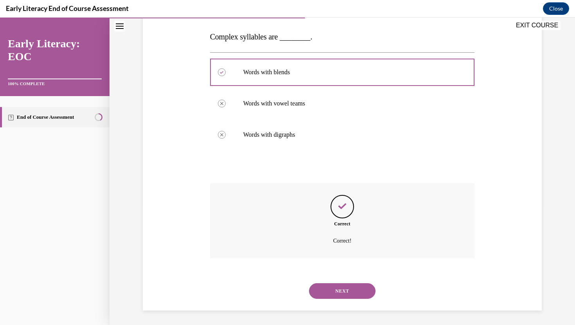
scroll to position [121, 0]
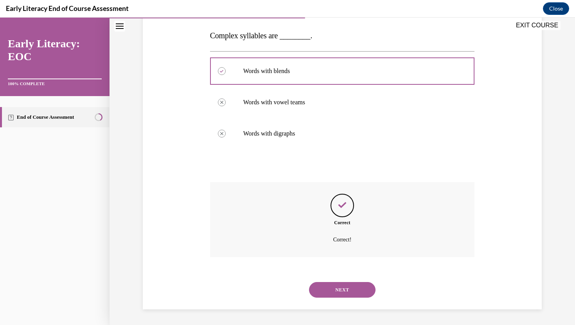
click at [344, 287] on button "NEXT" at bounding box center [342, 290] width 66 height 16
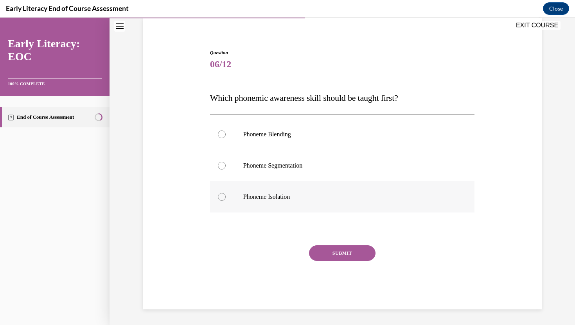
click at [220, 202] on div at bounding box center [342, 196] width 265 height 31
click at [331, 255] on button "SUBMIT" at bounding box center [342, 254] width 66 height 16
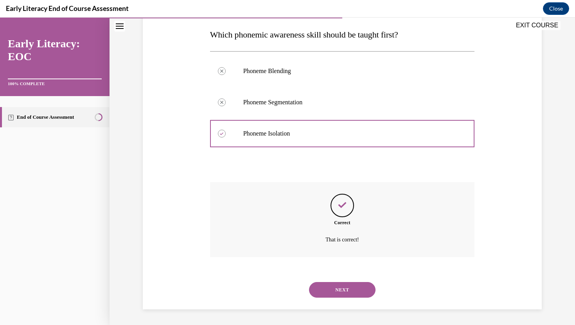
click at [346, 291] on button "NEXT" at bounding box center [342, 290] width 66 height 16
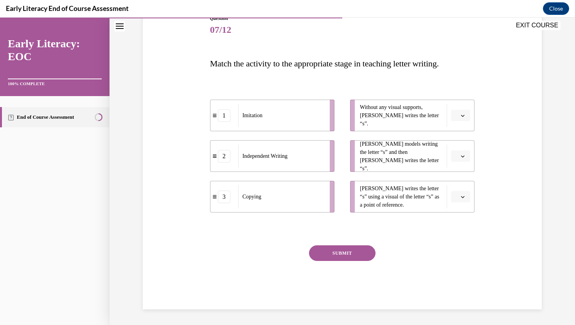
scroll to position [87, 0]
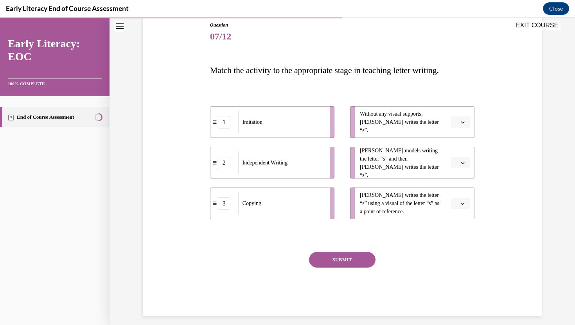
click at [461, 162] on icon "button" at bounding box center [463, 163] width 4 height 4
click at [457, 198] on span "1" at bounding box center [457, 196] width 3 height 6
click at [461, 206] on span "button" at bounding box center [462, 203] width 5 height 5
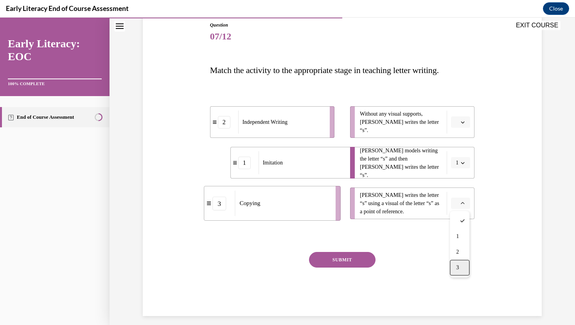
click at [460, 266] on div "3" at bounding box center [460, 268] width 20 height 16
click at [460, 119] on button "button" at bounding box center [460, 123] width 19 height 12
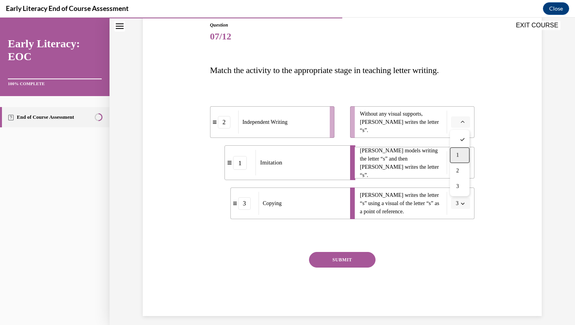
click at [457, 155] on span "1" at bounding box center [457, 155] width 3 height 6
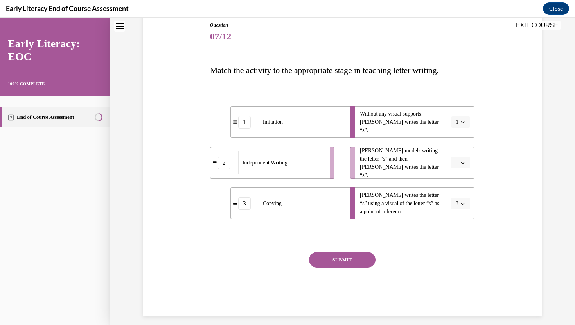
click at [461, 161] on icon "button" at bounding box center [463, 163] width 4 height 4
drag, startPoint x: 336, startPoint y: 118, endPoint x: 299, endPoint y: 117, distance: 37.6
click at [299, 117] on div "Imitation" at bounding box center [264, 121] width 86 height 23
drag, startPoint x: 333, startPoint y: 213, endPoint x: 282, endPoint y: 212, distance: 50.8
click at [282, 213] on div "Copying" at bounding box center [249, 203] width 86 height 23
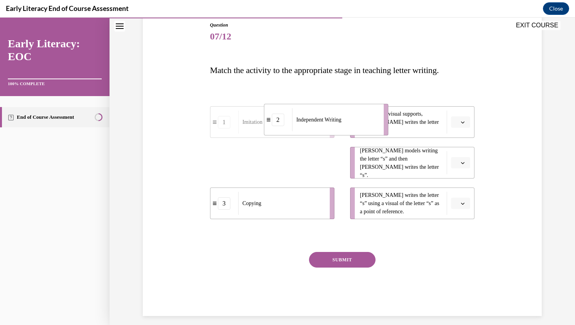
drag, startPoint x: 309, startPoint y: 170, endPoint x: 357, endPoint y: 126, distance: 65.3
click at [357, 126] on div "Independent Writing" at bounding box center [335, 119] width 86 height 23
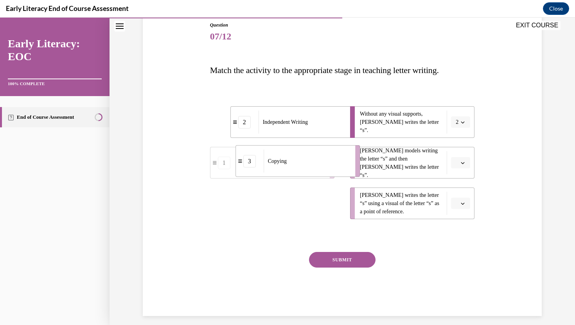
drag, startPoint x: 305, startPoint y: 208, endPoint x: 330, endPoint y: 164, distance: 50.8
click at [330, 164] on div "Copying" at bounding box center [307, 161] width 86 height 23
drag, startPoint x: 312, startPoint y: 203, endPoint x: 341, endPoint y: 206, distance: 28.3
click at [341, 206] on div "Imitation" at bounding box center [309, 206] width 86 height 23
click at [348, 263] on button "SUBMIT" at bounding box center [342, 260] width 66 height 16
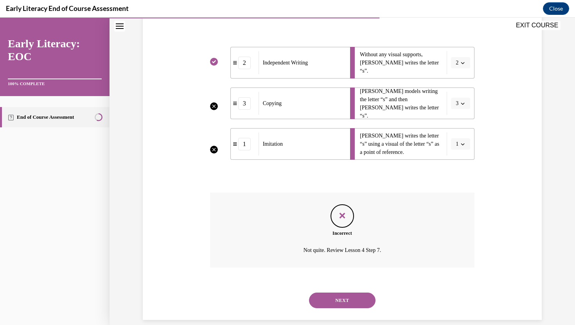
scroll to position [148, 0]
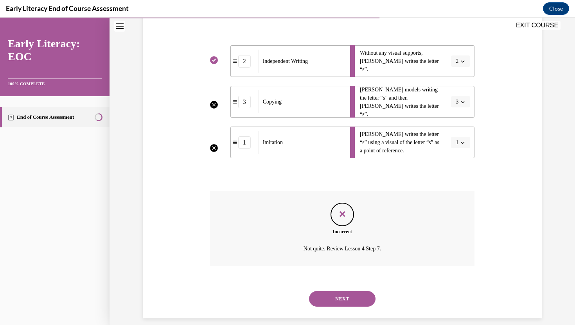
click at [359, 293] on button "NEXT" at bounding box center [342, 299] width 66 height 16
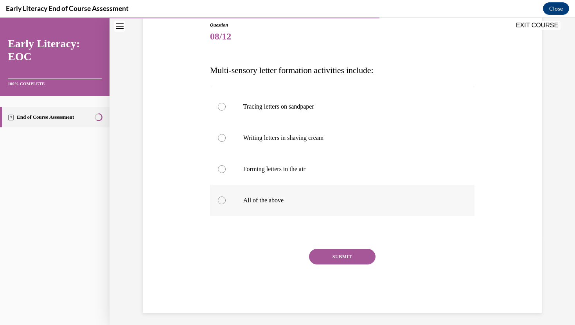
click at [294, 192] on div at bounding box center [342, 200] width 265 height 31
click at [332, 258] on button "SUBMIT" at bounding box center [342, 257] width 66 height 16
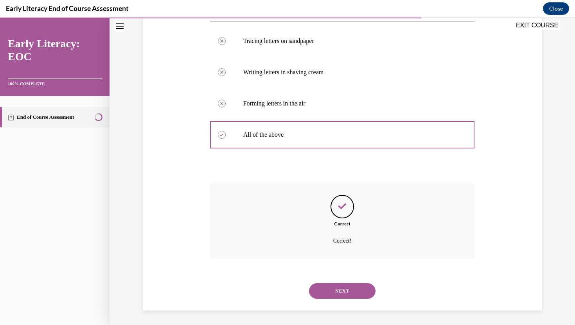
scroll to position [154, 0]
click at [354, 293] on button "NEXT" at bounding box center [342, 290] width 66 height 16
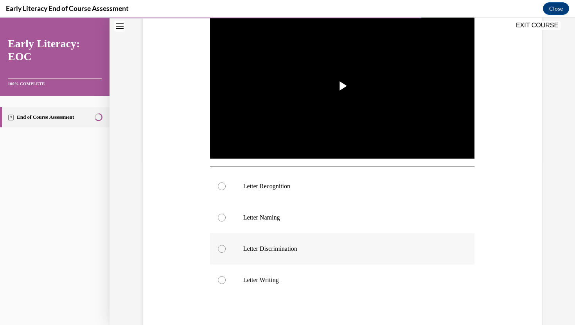
scroll to position [163, 0]
click at [302, 182] on p "Letter Recognition" at bounding box center [349, 186] width 212 height 8
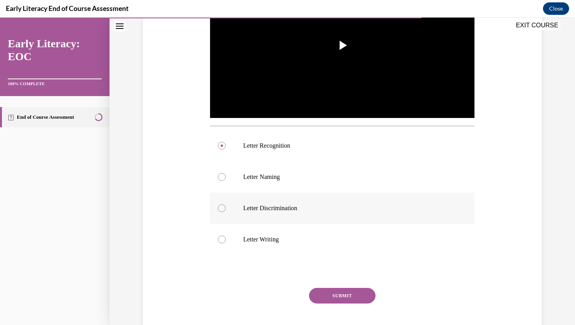
scroll to position [230, 0]
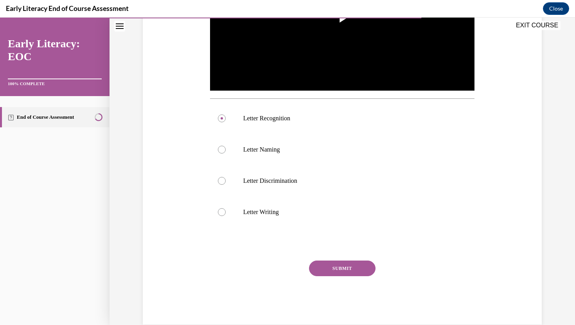
click at [350, 267] on button "SUBMIT" at bounding box center [342, 269] width 66 height 16
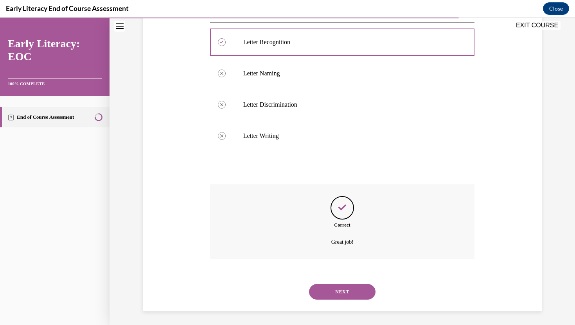
scroll to position [309, 0]
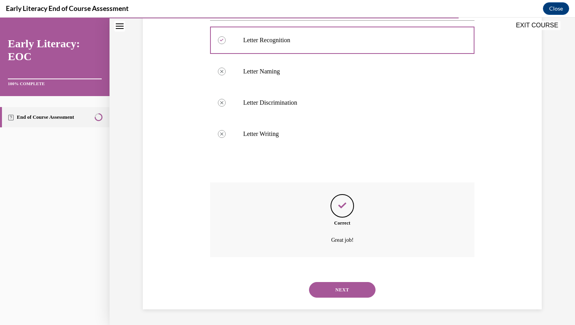
click at [351, 292] on button "NEXT" at bounding box center [342, 290] width 66 height 16
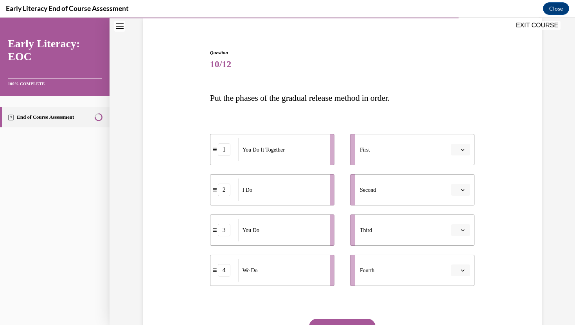
scroll to position [60, 0]
drag, startPoint x: 322, startPoint y: 197, endPoint x: 345, endPoint y: 152, distance: 50.2
click at [345, 152] on div "I Do" at bounding box center [303, 147] width 86 height 23
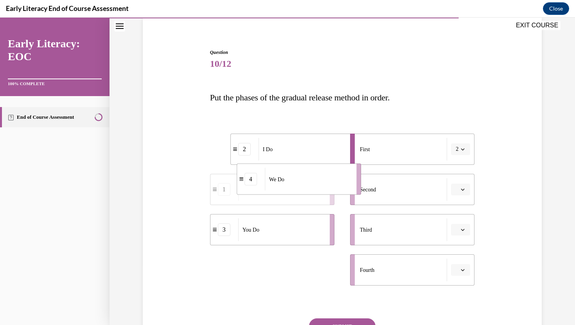
drag, startPoint x: 316, startPoint y: 277, endPoint x: 343, endPoint y: 186, distance: 94.5
click at [343, 186] on div "We Do" at bounding box center [308, 179] width 86 height 23
drag, startPoint x: 317, startPoint y: 273, endPoint x: 343, endPoint y: 231, distance: 49.6
click at [342, 233] on div "You Do It Together" at bounding box center [305, 237] width 86 height 23
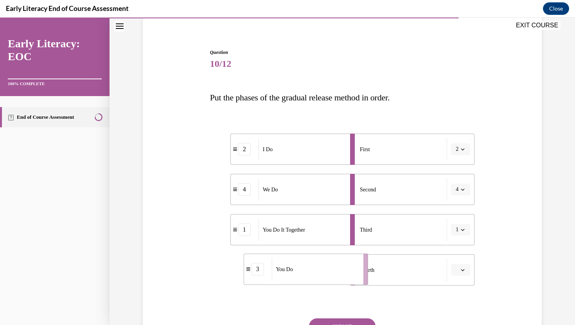
drag, startPoint x: 313, startPoint y: 271, endPoint x: 352, endPoint y: 268, distance: 38.5
click at [352, 268] on div "You Do" at bounding box center [314, 269] width 86 height 23
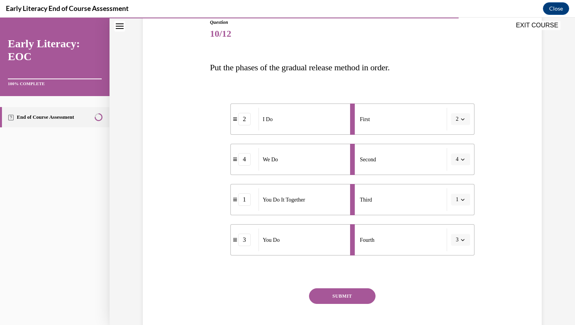
click at [359, 296] on button "SUBMIT" at bounding box center [342, 297] width 66 height 16
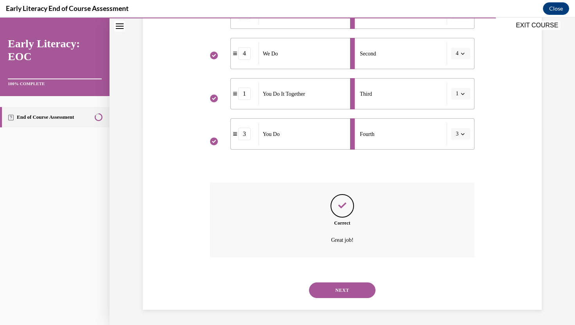
scroll to position [196, 0]
click at [369, 290] on button "NEXT" at bounding box center [342, 290] width 66 height 16
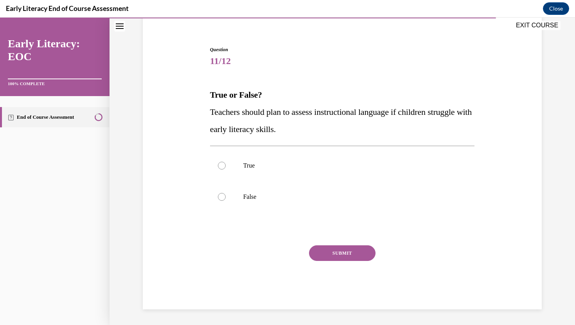
scroll to position [63, 0]
click at [305, 175] on div at bounding box center [342, 165] width 265 height 31
click at [350, 253] on button "SUBMIT" at bounding box center [342, 254] width 66 height 16
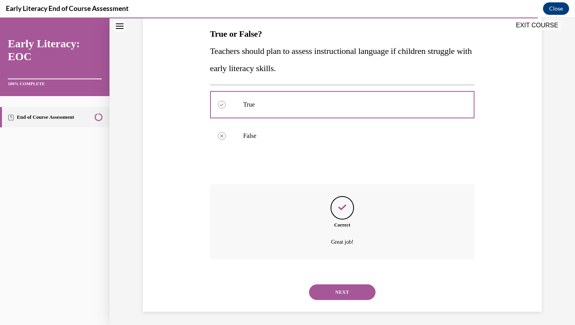
scroll to position [126, 0]
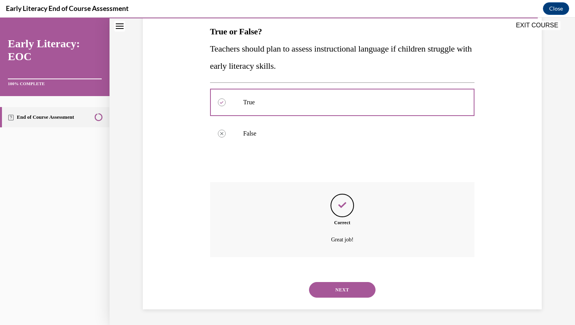
click at [343, 287] on button "NEXT" at bounding box center [342, 290] width 66 height 16
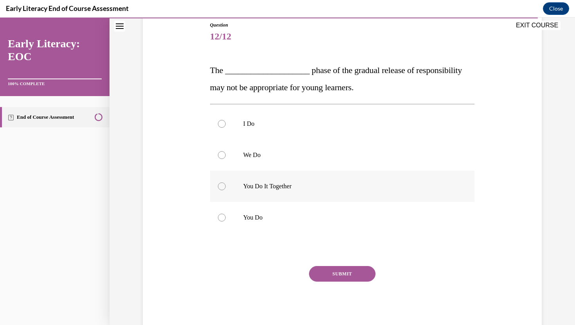
click at [298, 190] on p "You Do It Together" at bounding box center [349, 187] width 212 height 8
click at [337, 274] on button "SUBMIT" at bounding box center [342, 274] width 66 height 16
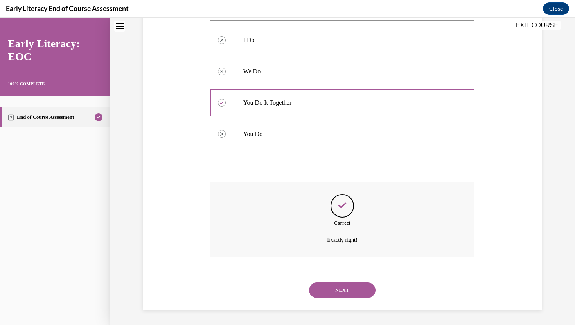
scroll to position [171, 0]
click at [346, 301] on div "NEXT" at bounding box center [342, 289] width 265 height 31
click at [344, 288] on button "NEXT" at bounding box center [342, 290] width 66 height 16
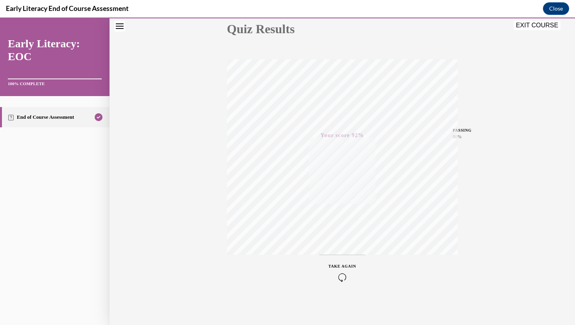
click at [341, 278] on icon "button" at bounding box center [342, 277] width 28 height 9
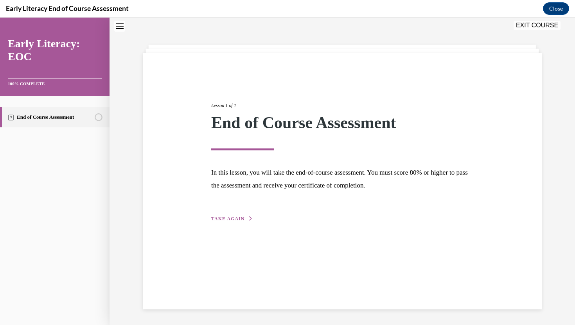
click at [237, 220] on span "TAKE AGAIN" at bounding box center [227, 218] width 33 height 5
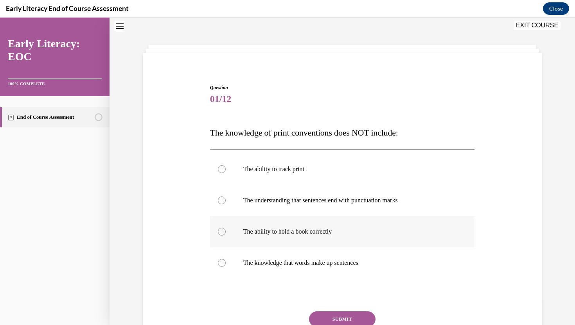
click at [344, 223] on div at bounding box center [342, 231] width 265 height 31
click at [361, 318] on button "SUBMIT" at bounding box center [342, 320] width 66 height 16
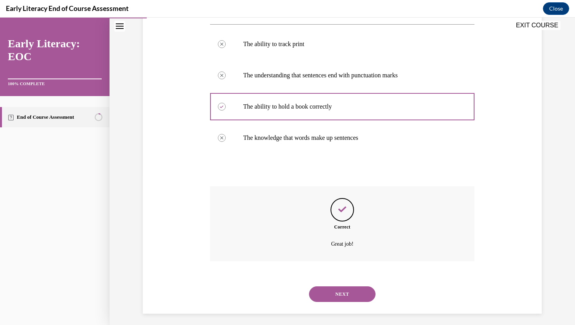
scroll to position [154, 0]
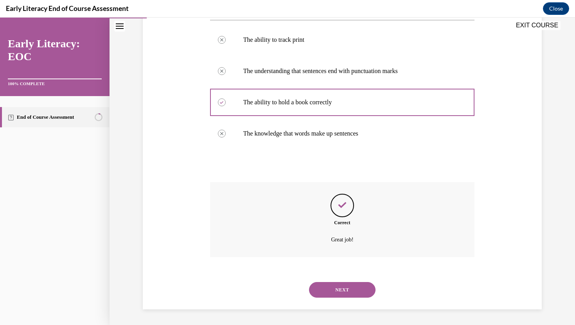
click at [347, 291] on button "NEXT" at bounding box center [342, 290] width 66 height 16
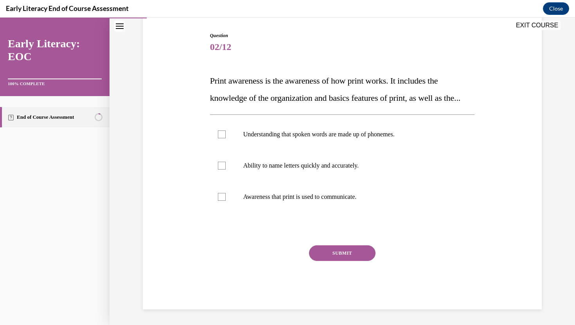
scroll to position [87, 0]
click at [344, 197] on div at bounding box center [342, 196] width 265 height 31
click at [352, 261] on button "SUBMIT" at bounding box center [342, 254] width 66 height 16
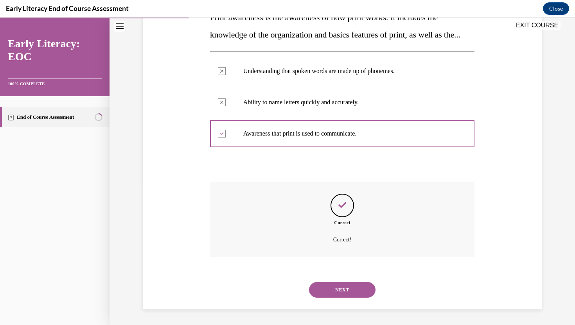
scroll to position [157, 0]
click at [348, 287] on button "NEXT" at bounding box center [342, 290] width 66 height 16
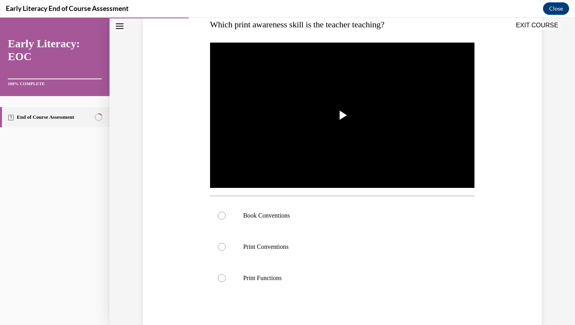
scroll to position [137, 0]
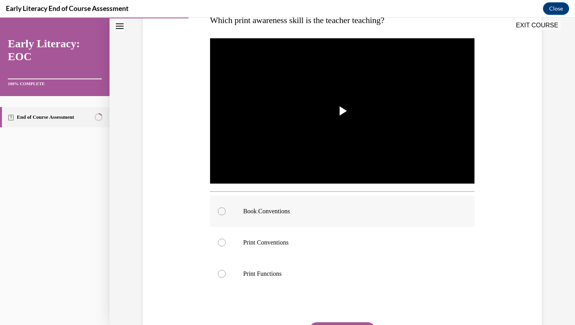
click at [312, 205] on div at bounding box center [342, 211] width 265 height 31
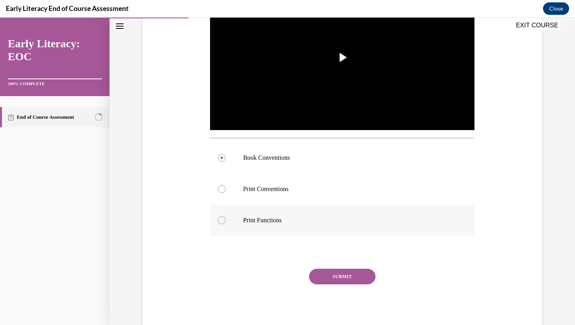
scroll to position [192, 0]
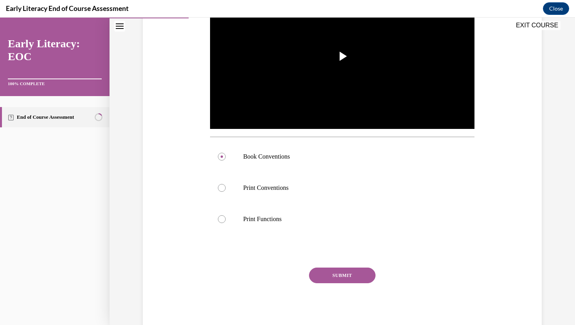
click at [355, 273] on button "SUBMIT" at bounding box center [342, 276] width 66 height 16
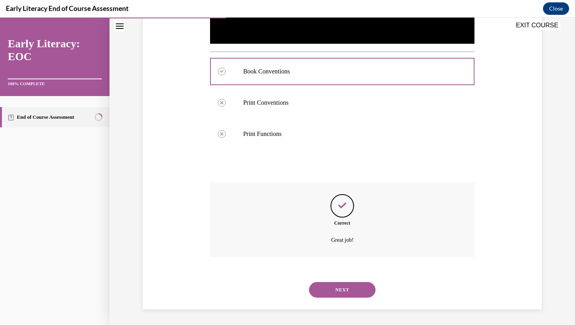
click at [345, 296] on button "NEXT" at bounding box center [342, 290] width 66 height 16
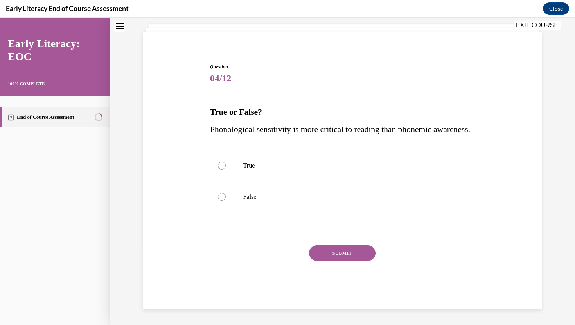
scroll to position [63, 0]
click at [217, 197] on div at bounding box center [342, 196] width 265 height 31
click at [341, 255] on button "SUBMIT" at bounding box center [342, 254] width 66 height 16
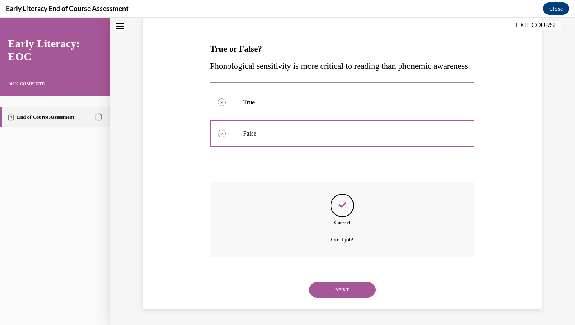
click at [348, 287] on button "NEXT" at bounding box center [342, 290] width 66 height 16
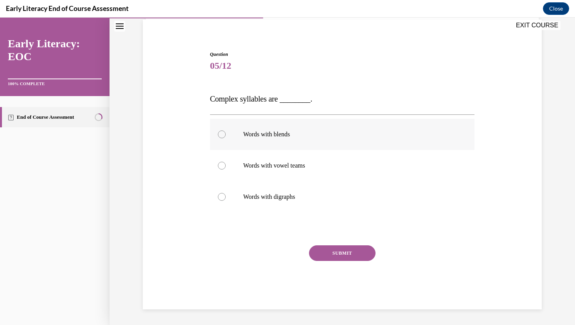
click at [314, 138] on p "Words with blends" at bounding box center [349, 135] width 212 height 8
click at [351, 252] on button "SUBMIT" at bounding box center [342, 254] width 66 height 16
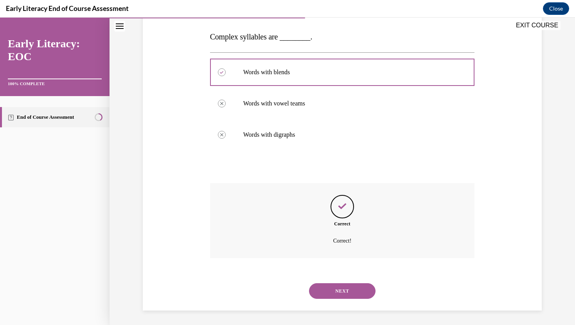
scroll to position [121, 0]
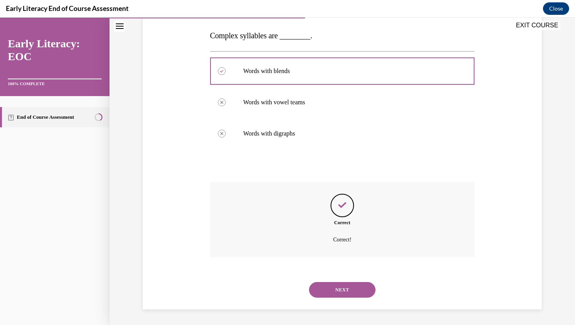
click at [346, 290] on button "NEXT" at bounding box center [342, 290] width 66 height 16
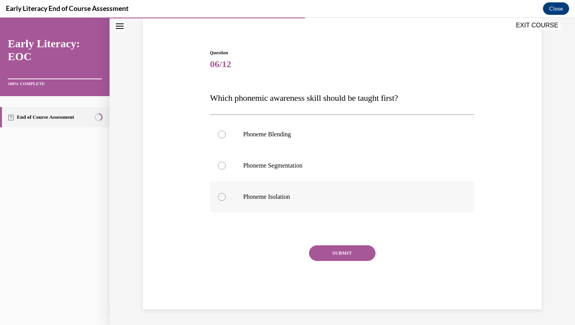
click at [306, 200] on p "Phoneme Isolation" at bounding box center [349, 197] width 212 height 8
click at [348, 255] on button "SUBMIT" at bounding box center [342, 254] width 66 height 16
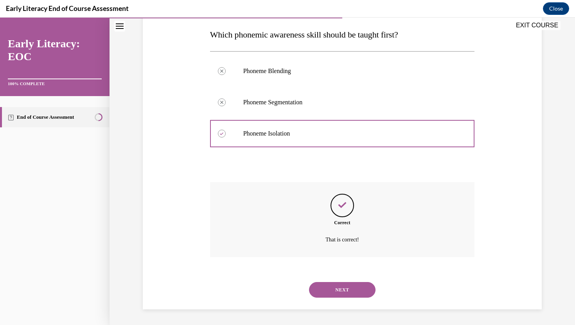
click at [346, 294] on button "NEXT" at bounding box center [342, 290] width 66 height 16
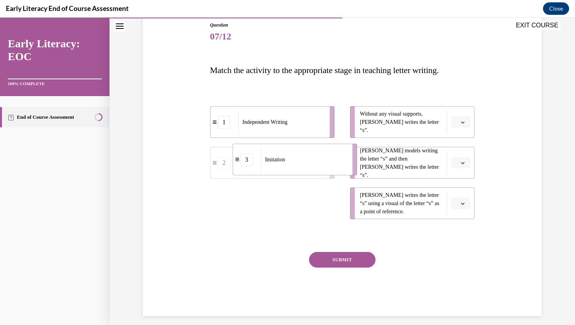
drag, startPoint x: 330, startPoint y: 207, endPoint x: 352, endPoint y: 163, distance: 48.8
click at [352, 163] on li "3 Imitation" at bounding box center [294, 160] width 124 height 32
drag, startPoint x: 329, startPoint y: 208, endPoint x: 357, endPoint y: 206, distance: 27.5
click at [357, 206] on li "2 Copying" at bounding box center [296, 203] width 124 height 32
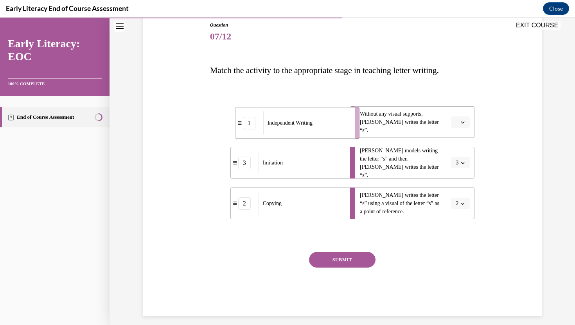
drag, startPoint x: 331, startPoint y: 123, endPoint x: 357, endPoint y: 124, distance: 26.2
click at [357, 124] on li "1 Independent Writing" at bounding box center [297, 123] width 124 height 32
click at [364, 260] on button "SUBMIT" at bounding box center [342, 260] width 66 height 16
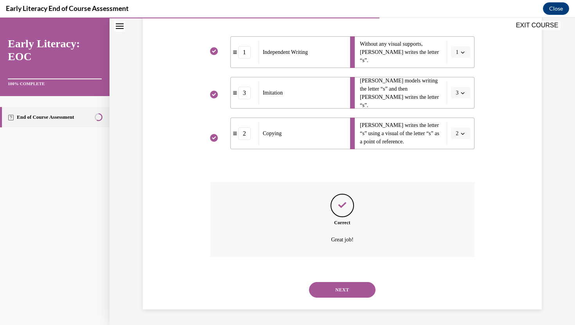
click at [345, 289] on button "NEXT" at bounding box center [342, 290] width 66 height 16
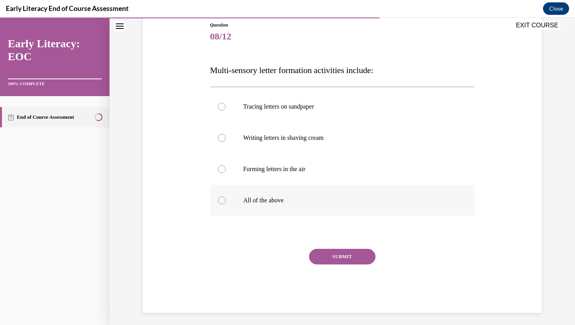
click at [271, 206] on div at bounding box center [342, 200] width 265 height 31
click at [344, 255] on button "SUBMIT" at bounding box center [342, 257] width 66 height 16
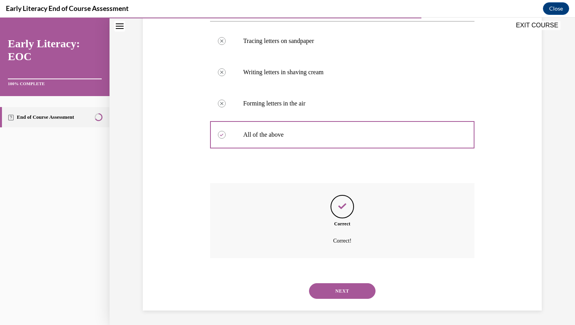
scroll to position [154, 0]
click at [344, 290] on button "NEXT" at bounding box center [342, 290] width 66 height 16
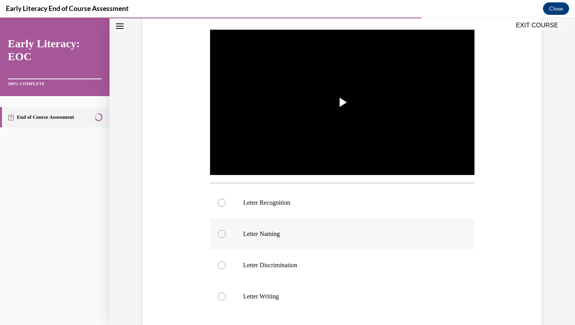
scroll to position [146, 0]
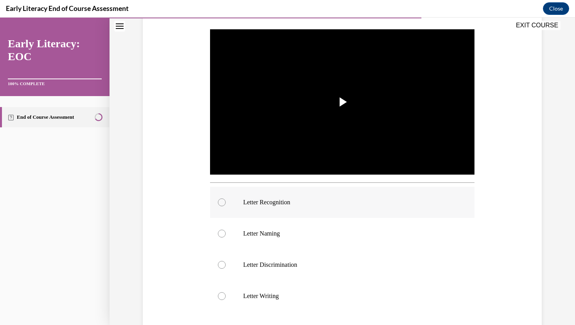
click at [298, 198] on div at bounding box center [342, 202] width 265 height 31
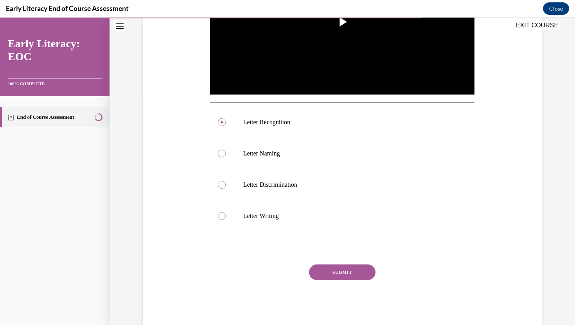
click at [345, 273] on button "SUBMIT" at bounding box center [342, 273] width 66 height 16
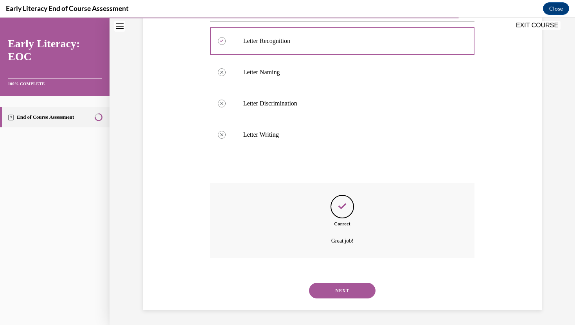
scroll to position [309, 0]
click at [347, 292] on button "NEXT" at bounding box center [342, 290] width 66 height 16
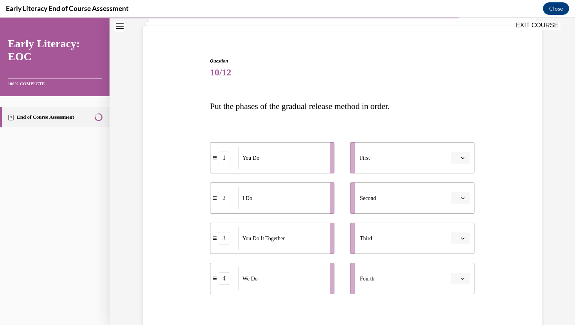
scroll to position [52, 0]
drag, startPoint x: 309, startPoint y: 205, endPoint x: 332, endPoint y: 163, distance: 47.1
click at [331, 164] on div "I Do" at bounding box center [300, 162] width 86 height 23
drag, startPoint x: 315, startPoint y: 289, endPoint x: 337, endPoint y: 209, distance: 83.0
click at [337, 208] on div "We Do" at bounding box center [301, 197] width 86 height 23
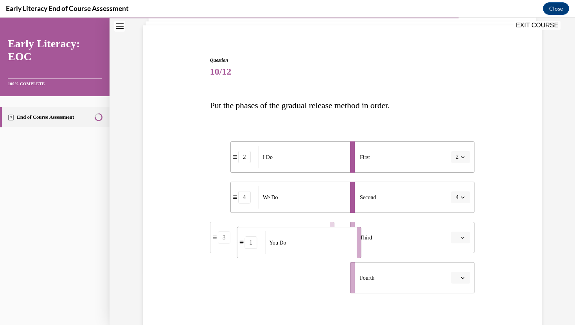
drag, startPoint x: 303, startPoint y: 282, endPoint x: 329, endPoint y: 246, distance: 44.6
click at [329, 246] on div "You Do" at bounding box center [308, 242] width 86 height 23
drag, startPoint x: 316, startPoint y: 285, endPoint x: 343, endPoint y: 242, distance: 51.4
click at [343, 242] on div "You Do It Together" at bounding box center [311, 236] width 86 height 23
drag, startPoint x: 309, startPoint y: 285, endPoint x: 346, endPoint y: 285, distance: 37.1
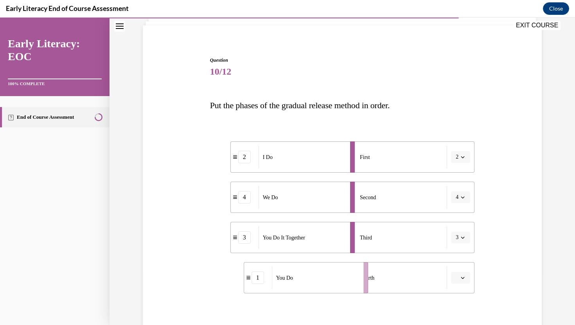
click at [346, 285] on div "You Do" at bounding box center [315, 278] width 86 height 23
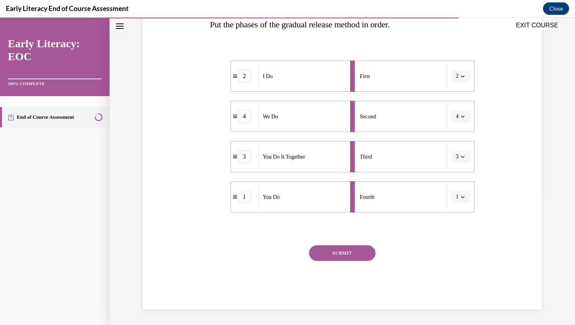
click at [348, 256] on button "SUBMIT" at bounding box center [342, 254] width 66 height 16
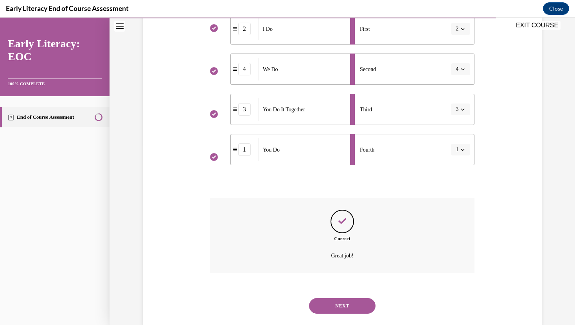
scroll to position [196, 0]
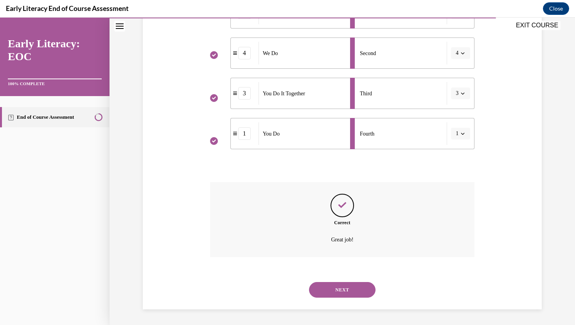
click at [346, 287] on button "NEXT" at bounding box center [342, 290] width 66 height 16
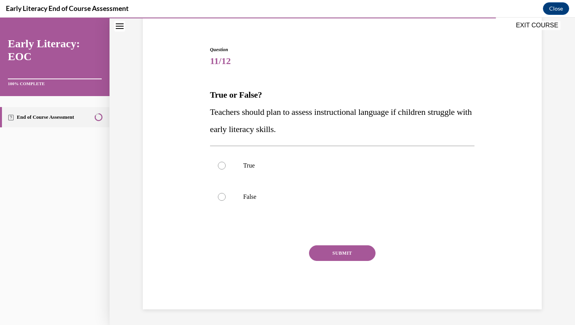
scroll to position [63, 0]
click at [282, 167] on p "True" at bounding box center [349, 166] width 212 height 8
click at [336, 250] on button "SUBMIT" at bounding box center [342, 254] width 66 height 16
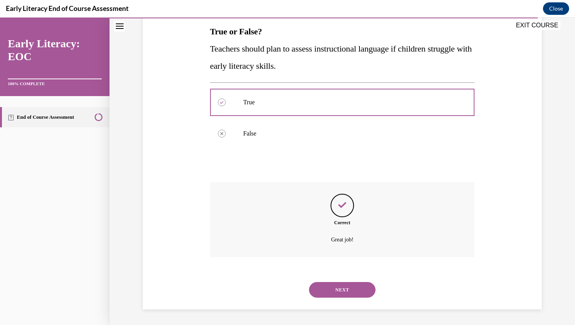
click at [346, 292] on button "NEXT" at bounding box center [342, 290] width 66 height 16
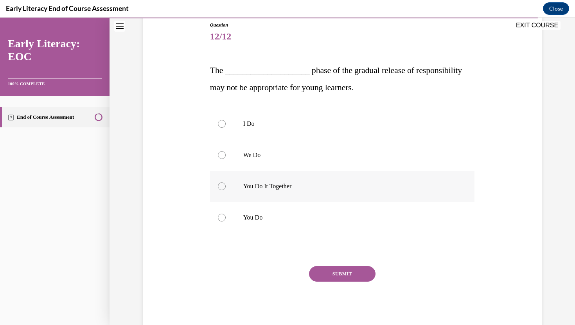
click at [294, 187] on p "You Do It Together" at bounding box center [349, 187] width 212 height 8
click at [346, 272] on button "SUBMIT" at bounding box center [342, 274] width 66 height 16
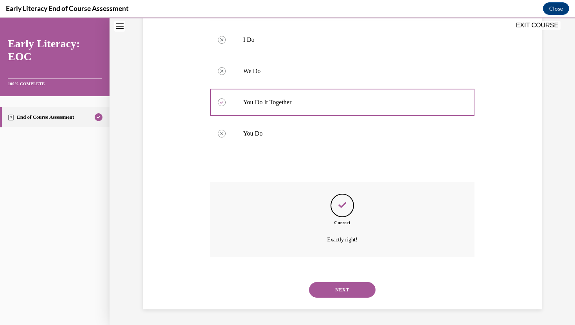
click at [347, 295] on button "NEXT" at bounding box center [342, 290] width 66 height 16
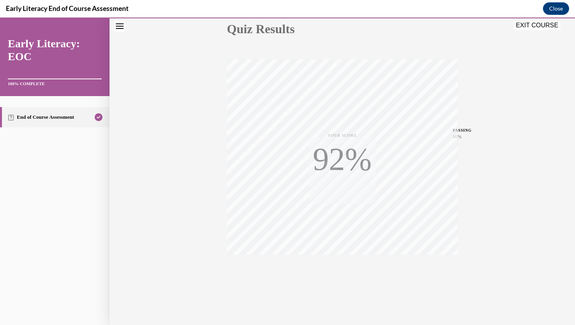
scroll to position [93, 0]
click at [547, 24] on button "EXIT COURSE" at bounding box center [536, 25] width 47 height 9
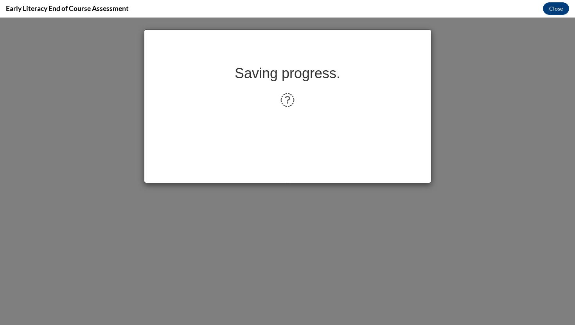
scroll to position [0, 0]
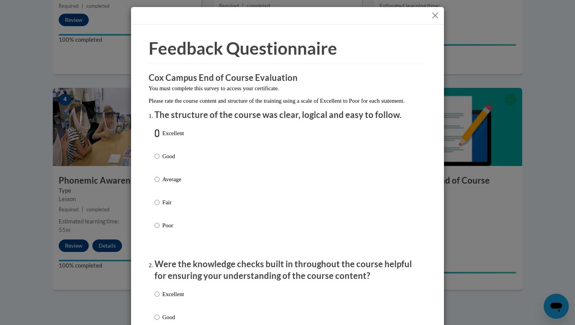
click at [157, 138] on input "Excellent" at bounding box center [156, 133] width 5 height 9
radio input "true"
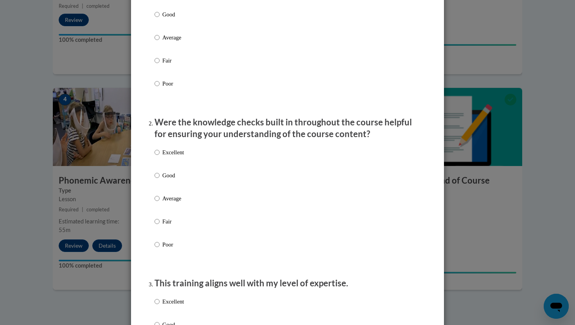
scroll to position [148, 0]
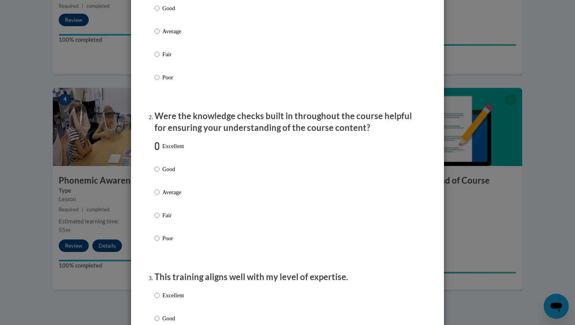
click at [158, 151] on input "Excellent" at bounding box center [156, 146] width 5 height 9
radio input "true"
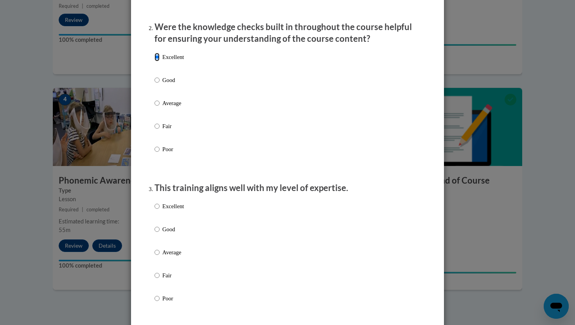
scroll to position [243, 0]
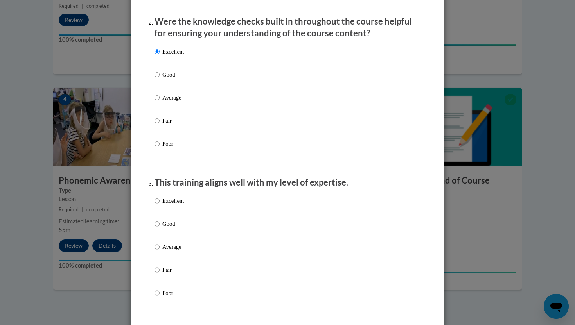
click at [160, 213] on label "Excellent" at bounding box center [168, 207] width 29 height 21
click at [160, 205] on input "Excellent" at bounding box center [156, 201] width 5 height 9
radio input "true"
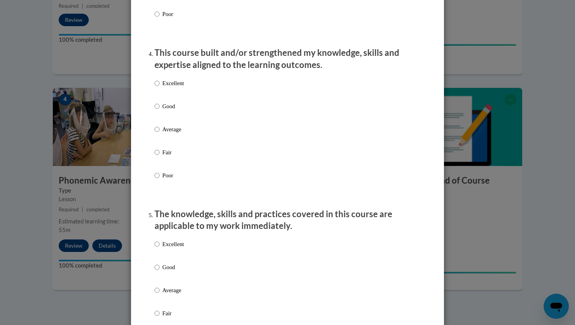
scroll to position [533, 0]
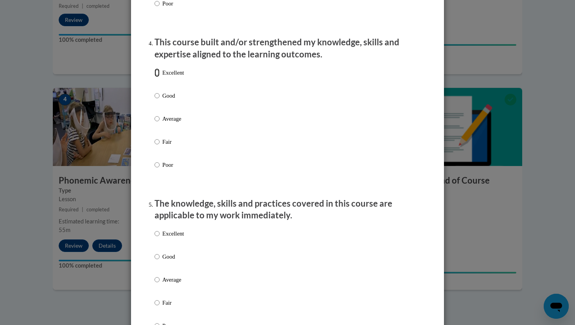
click at [157, 77] on input "Excellent" at bounding box center [156, 72] width 5 height 9
radio input "true"
click at [160, 243] on label "Excellent" at bounding box center [168, 240] width 29 height 21
click at [160, 238] on input "Excellent" at bounding box center [156, 234] width 5 height 9
radio input "true"
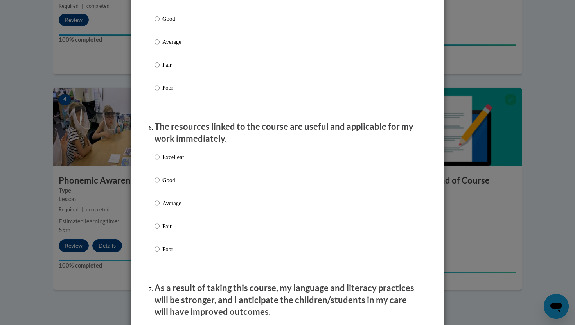
scroll to position [783, 0]
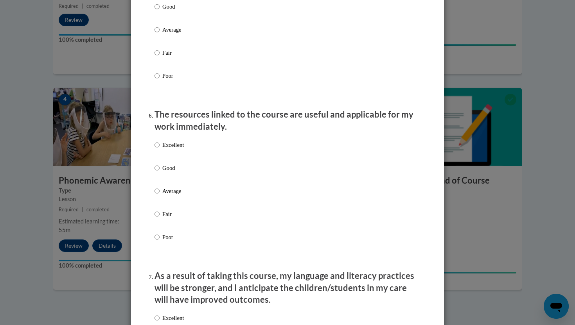
click at [174, 149] on p "Excellent" at bounding box center [173, 145] width 22 height 9
click at [160, 149] on input "Excellent" at bounding box center [156, 145] width 5 height 9
radio input "true"
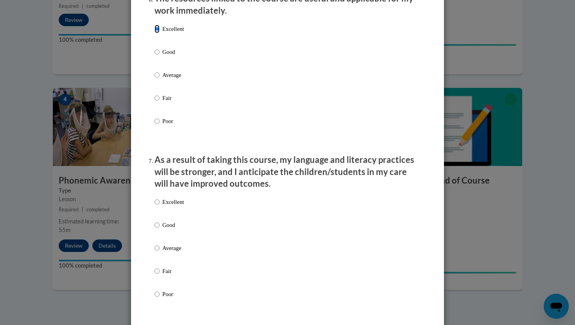
scroll to position [908, 0]
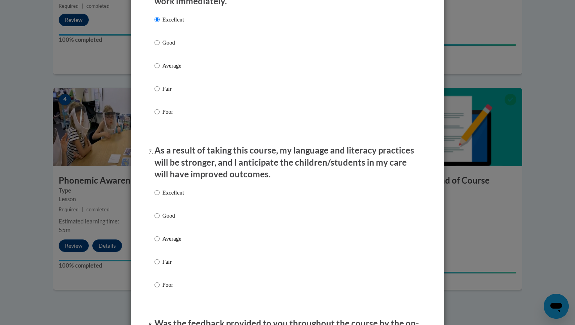
click at [171, 197] on p "Excellent" at bounding box center [173, 192] width 22 height 9
click at [160, 197] on input "Excellent" at bounding box center [156, 192] width 5 height 9
radio input "true"
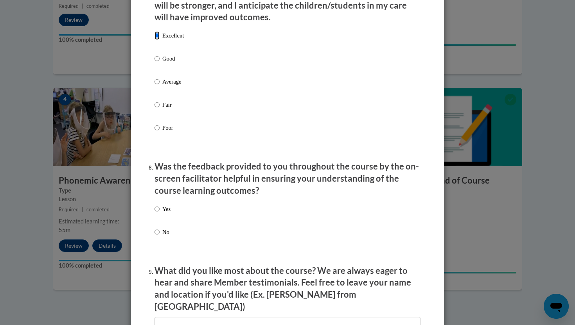
scroll to position [1081, 0]
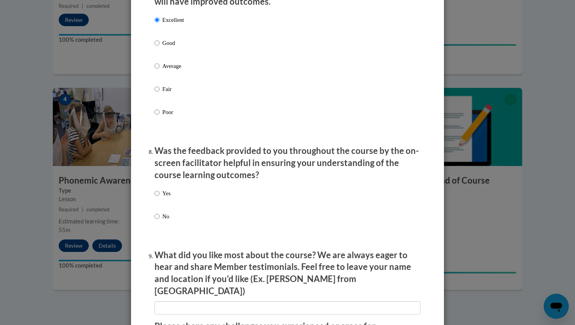
click at [166, 198] on p "Yes" at bounding box center [166, 193] width 8 height 9
click at [160, 198] on input "Yes" at bounding box center [156, 193] width 5 height 9
radio input "true"
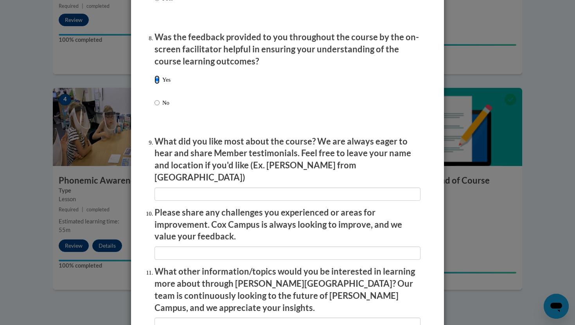
scroll to position [1301, 0]
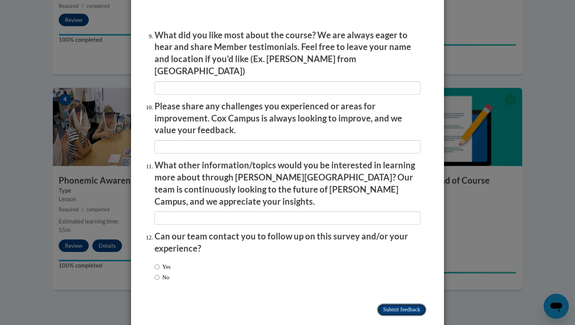
click at [394, 304] on input "Submit feedback" at bounding box center [401, 310] width 49 height 13
